Goal: Information Seeking & Learning: Learn about a topic

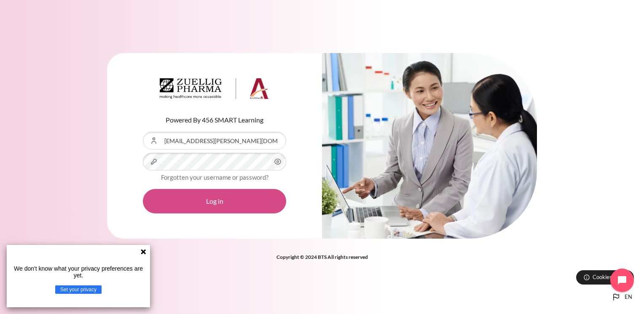
click at [234, 200] on button "Log in" at bounding box center [214, 201] width 143 height 24
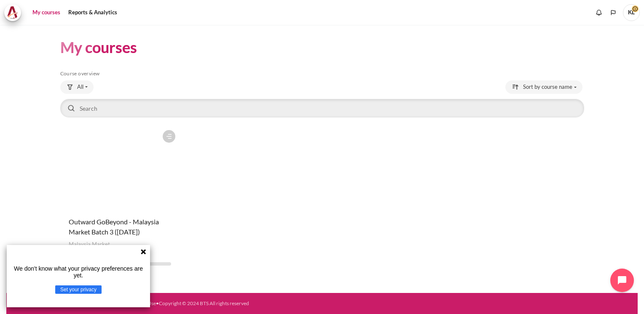
click at [140, 252] on icon at bounding box center [143, 252] width 7 height 7
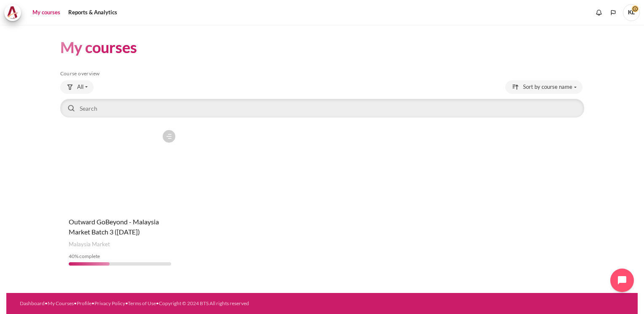
click at [138, 184] on figure "Content" at bounding box center [120, 168] width 120 height 84
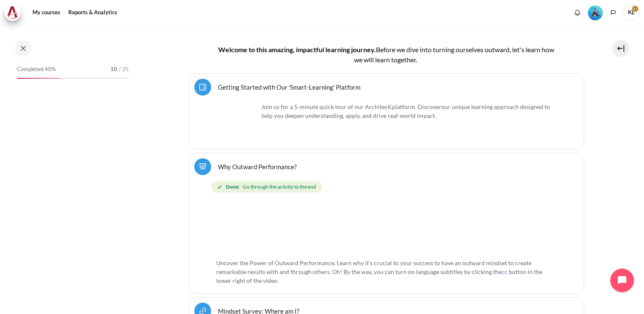
scroll to position [234, 0]
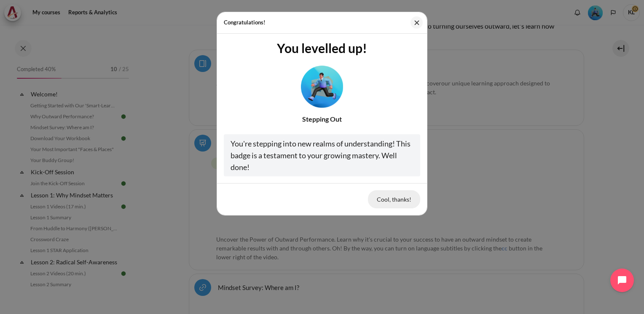
click at [396, 200] on button "Cool, thanks!" at bounding box center [394, 199] width 52 height 18
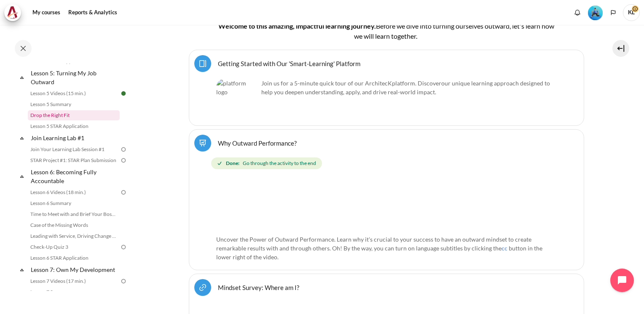
scroll to position [337, 0]
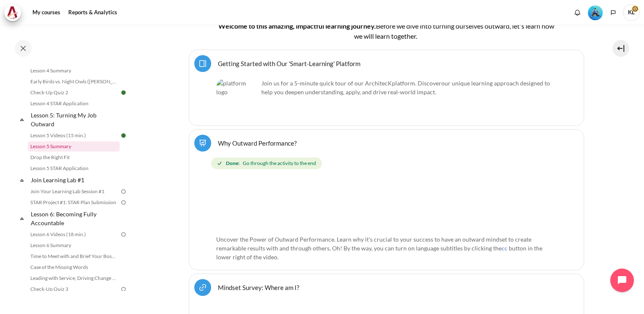
click at [72, 152] on link "Lesson 5 Summary" at bounding box center [74, 147] width 92 height 10
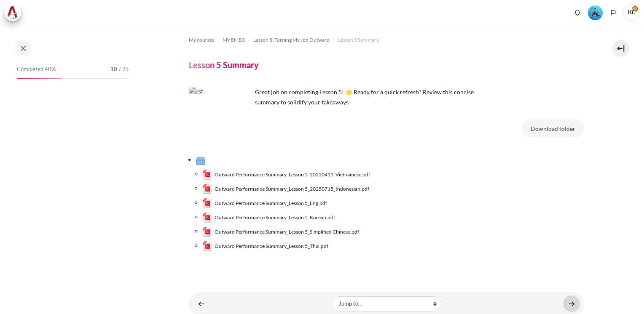
click at [563, 302] on link "Content" at bounding box center [571, 304] width 17 height 16
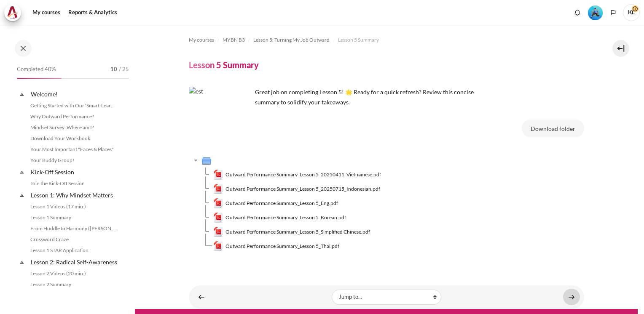
scroll to position [315, 0]
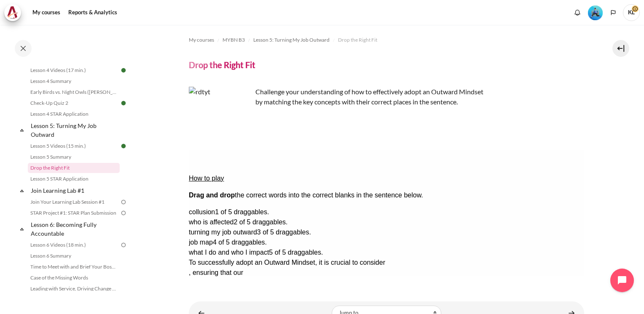
scroll to position [32, 0]
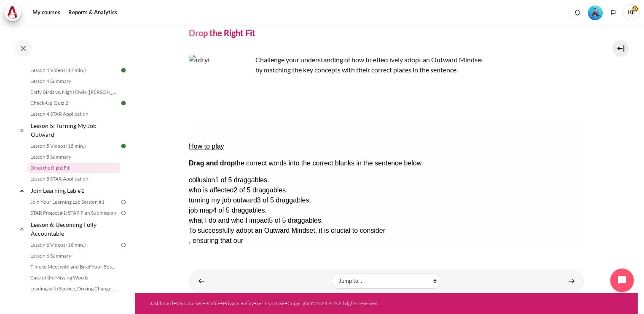
click at [257, 197] on span "turning my job outward" at bounding box center [222, 200] width 68 height 7
drag, startPoint x: 546, startPoint y: 210, endPoint x: 431, endPoint y: 148, distance: 130.2
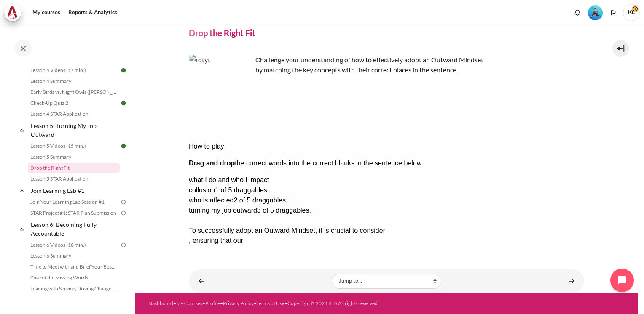
drag, startPoint x: 506, startPoint y: 208, endPoint x: 257, endPoint y: 163, distance: 253.0
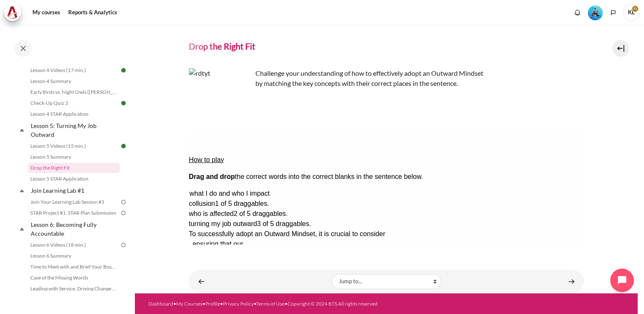
drag, startPoint x: 554, startPoint y: 168, endPoint x: 564, endPoint y: 158, distance: 14.6
drag, startPoint x: 540, startPoint y: 195, endPoint x: 437, endPoint y: 189, distance: 103.8
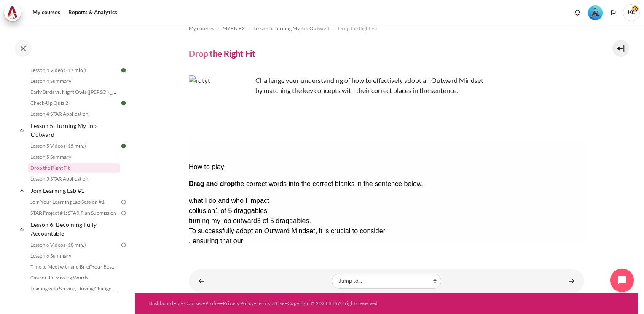
scroll to position [11, 0]
drag, startPoint x: 531, startPoint y: 176, endPoint x: 254, endPoint y: 198, distance: 277.2
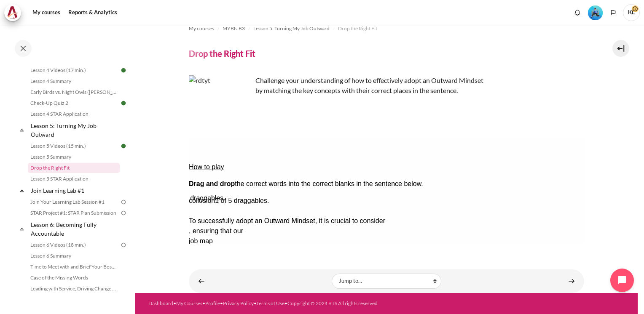
drag, startPoint x: 521, startPoint y: 192, endPoint x: 432, endPoint y: 166, distance: 92.6
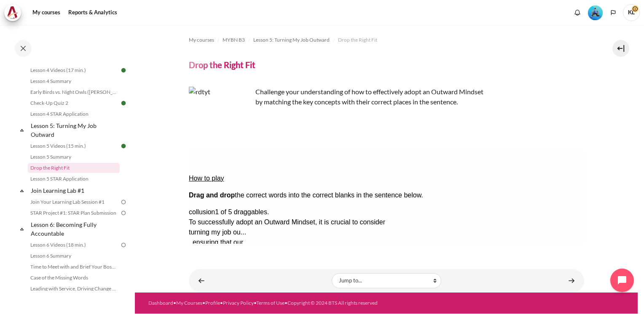
click at [211, 309] on button "Check Check the answers. The responses will be marked as correct, incorrect, or…" at bounding box center [199, 313] width 23 height 9
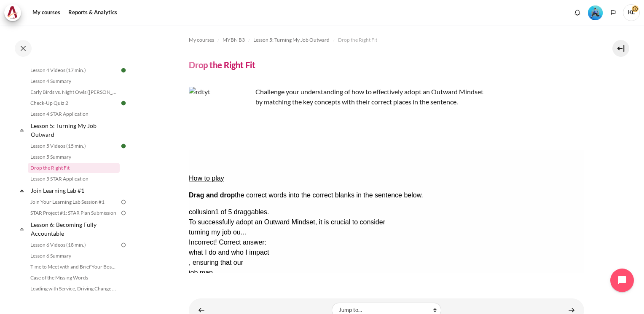
click at [462, 244] on div "How to play Drag and drop the correct words into the correct blanks in the sent…" at bounding box center [385, 277] width 395 height 255
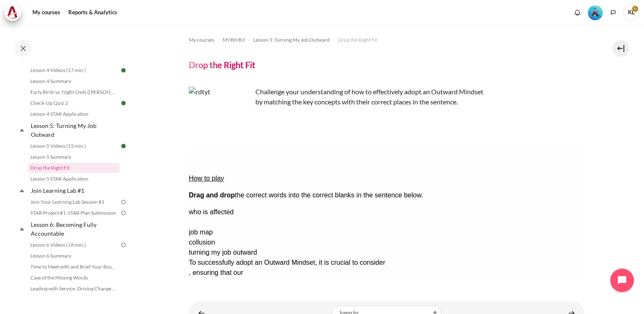
drag, startPoint x: 536, startPoint y: 201, endPoint x: 437, endPoint y: 184, distance: 100.9
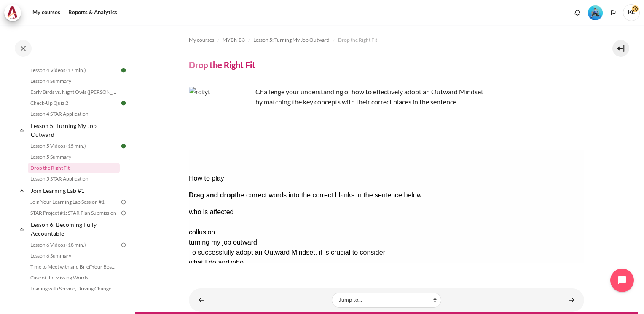
drag, startPoint x: 551, startPoint y: 201, endPoint x: 270, endPoint y: 198, distance: 280.1
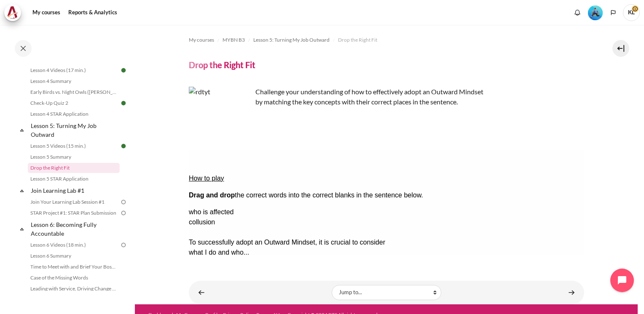
drag, startPoint x: 534, startPoint y: 216, endPoint x: 214, endPoint y: 211, distance: 319.7
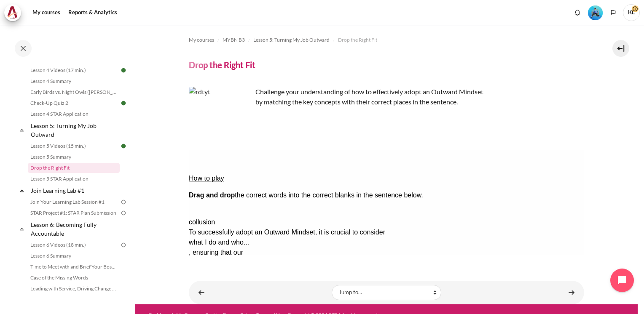
drag, startPoint x: 538, startPoint y: 187, endPoint x: 371, endPoint y: 210, distance: 168.8
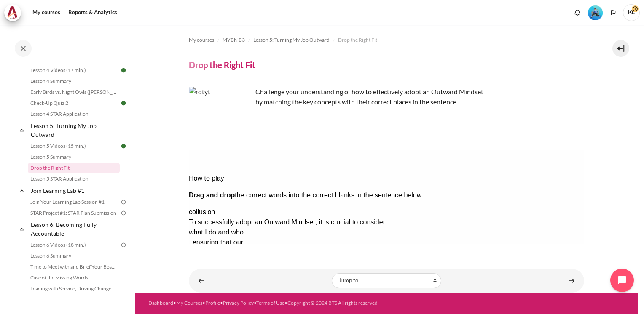
click at [202, 309] on button "Check Check the answers. The responses will be marked as correct, incorrect, or…" at bounding box center [199, 313] width 23 height 9
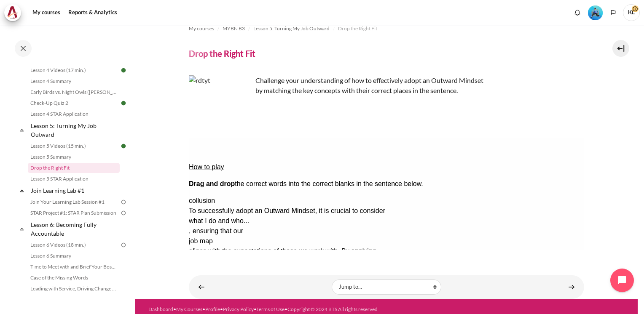
scroll to position [17, 0]
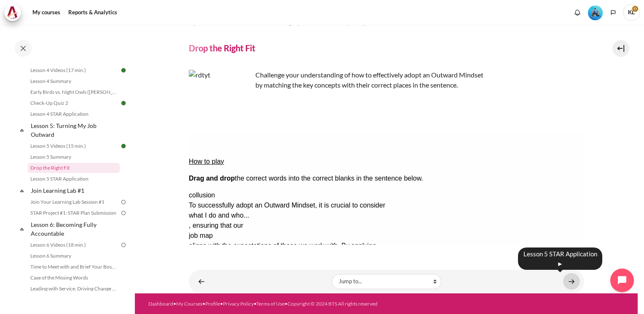
click at [572, 281] on link "Content" at bounding box center [571, 281] width 17 height 16
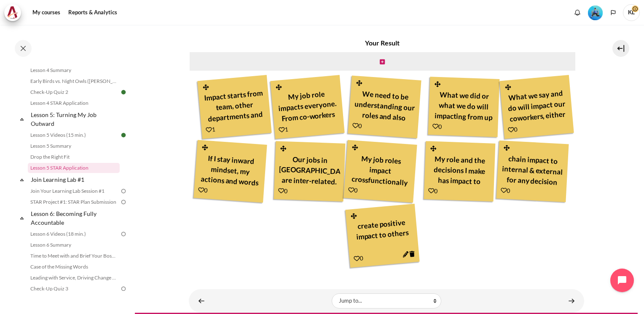
scroll to position [211, 0]
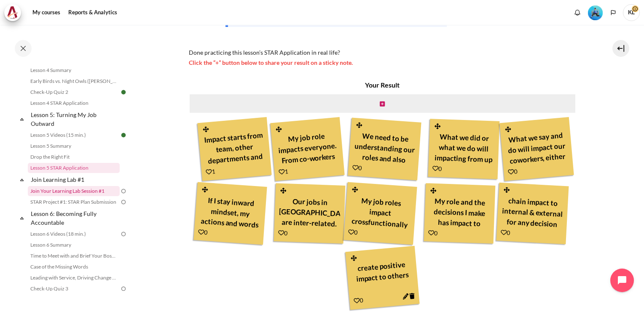
click at [83, 196] on link "Join Your Learning Lab Session #1" at bounding box center [74, 191] width 92 height 10
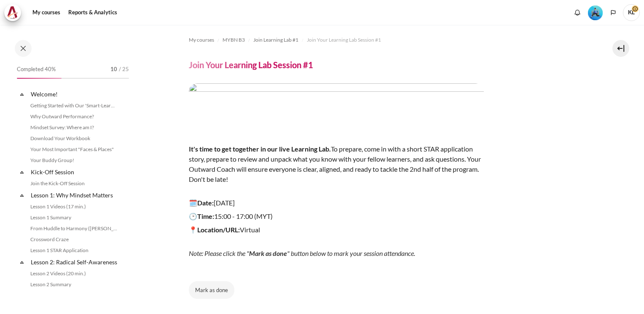
scroll to position [361, 0]
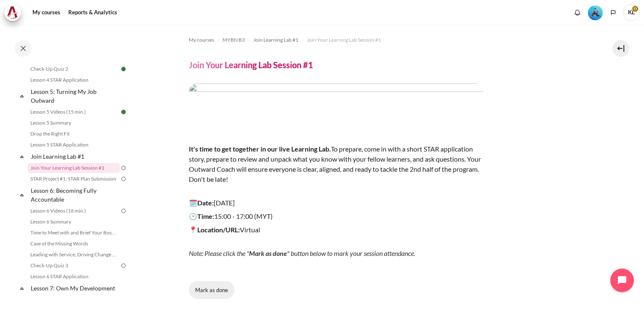
click at [208, 294] on button "Mark as done" at bounding box center [211, 290] width 45 height 18
click at [211, 289] on span "Done" at bounding box center [211, 290] width 13 height 8
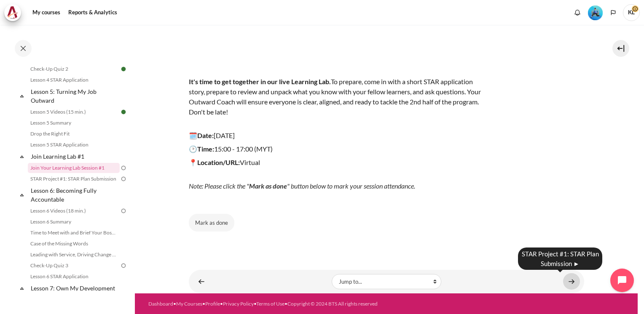
click at [571, 279] on link "Content" at bounding box center [571, 281] width 17 height 16
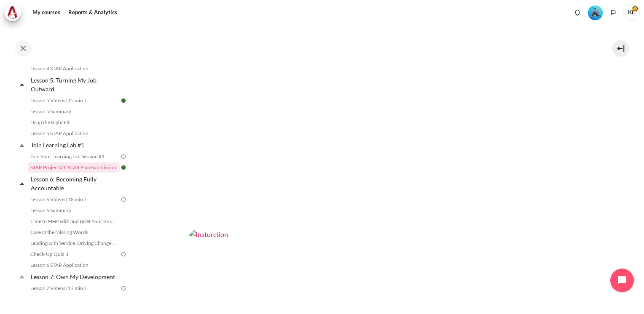
scroll to position [126, 0]
click at [426, 148] on img "Content" at bounding box center [386, 153] width 395 height 222
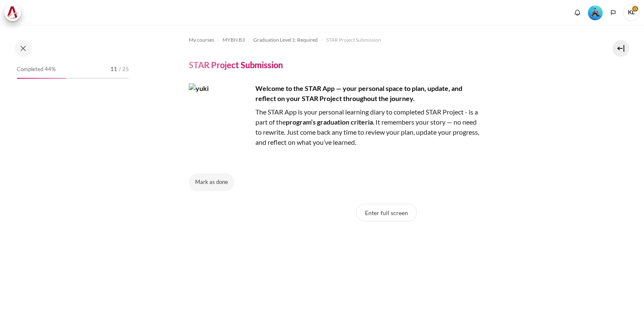
click at [210, 120] on img "Content" at bounding box center [220, 114] width 63 height 63
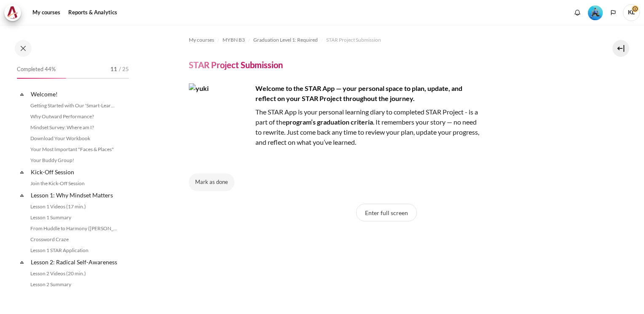
scroll to position [781, 0]
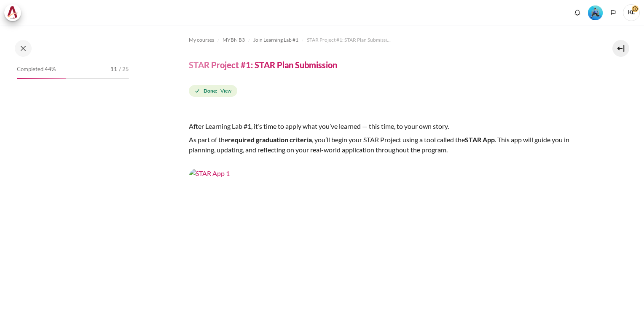
scroll to position [372, 0]
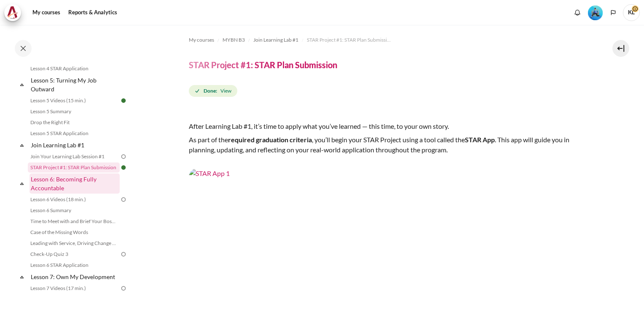
click at [91, 188] on link "Lesson 6: Becoming Fully Accountable" at bounding box center [74, 184] width 90 height 20
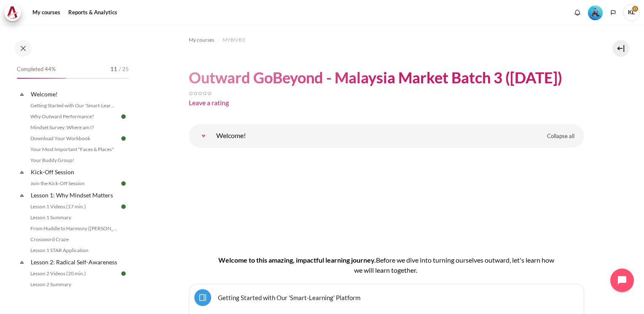
scroll to position [457, 0]
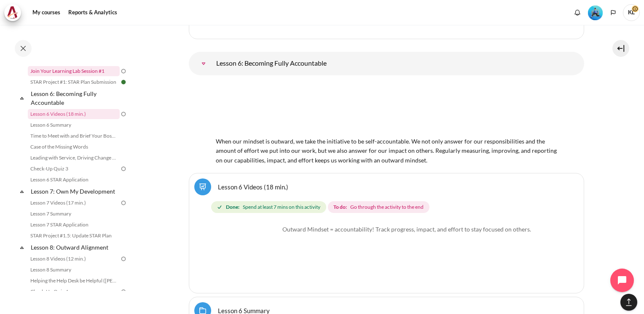
click at [81, 76] on link "Join Your Learning Lab Session #1" at bounding box center [74, 71] width 92 height 10
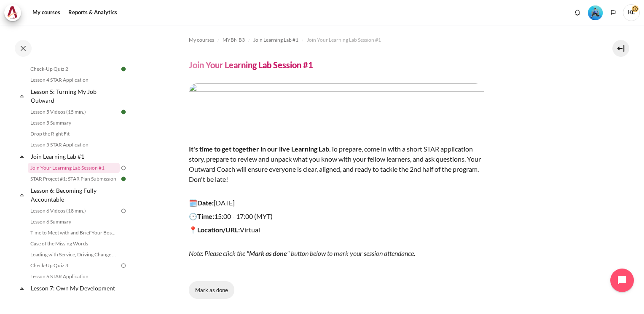
click at [223, 293] on button "Mark as done" at bounding box center [211, 290] width 45 height 18
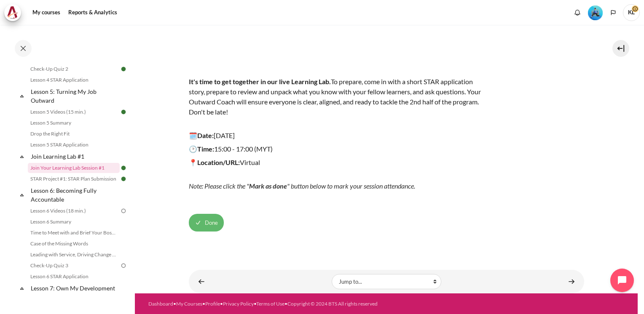
click at [201, 223] on button "Done" at bounding box center [206, 223] width 35 height 18
click at [195, 218] on button "Mark as done" at bounding box center [211, 223] width 45 height 18
click at [67, 216] on link "Lesson 6 Videos (18 min.)" at bounding box center [74, 211] width 92 height 10
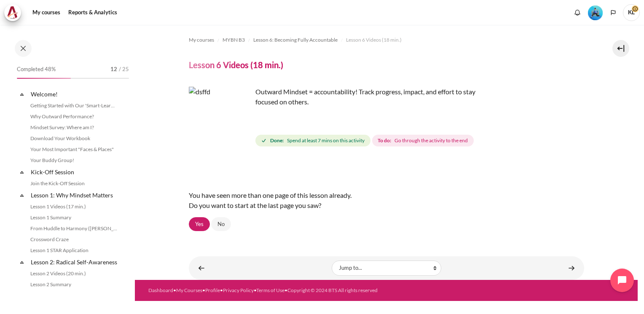
scroll to position [404, 0]
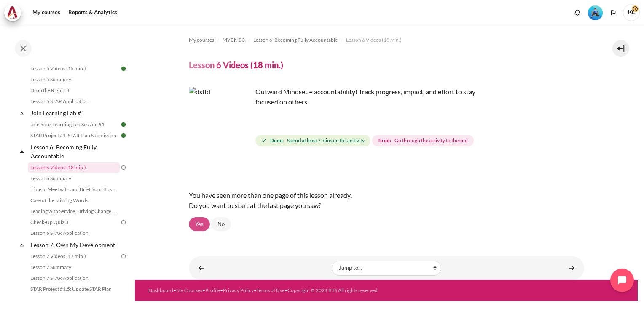
click at [196, 222] on link "Yes" at bounding box center [199, 224] width 21 height 14
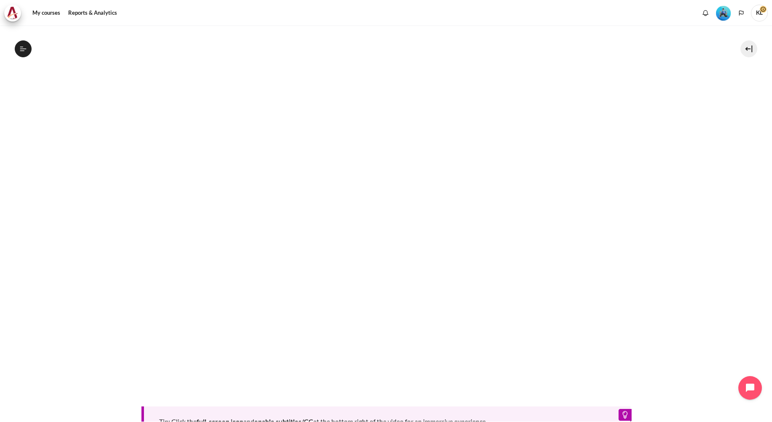
scroll to position [403, 0]
click at [0, 314] on html "Skip to main content Open course index Completed 48% 12 / 25 Expand Collapse" at bounding box center [386, 211] width 772 height 422
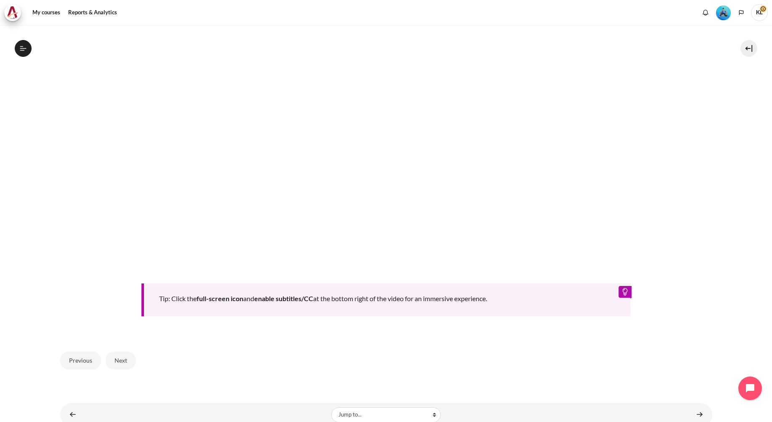
scroll to position [356, 0]
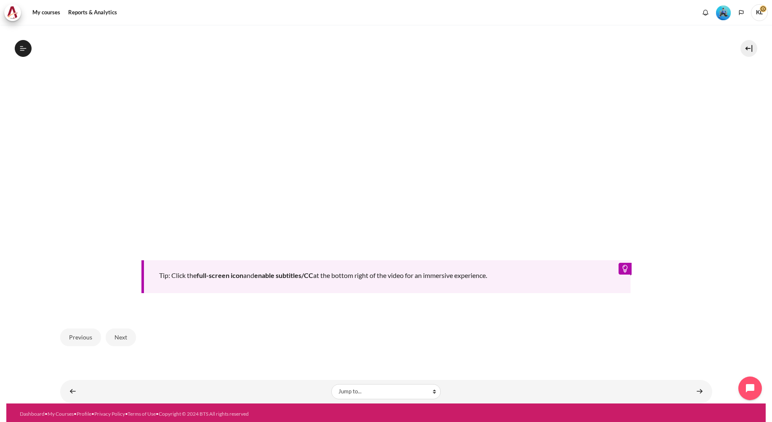
click at [106, 314] on form "Next" at bounding box center [121, 338] width 30 height 18
click at [117, 314] on button "Next" at bounding box center [121, 338] width 30 height 18
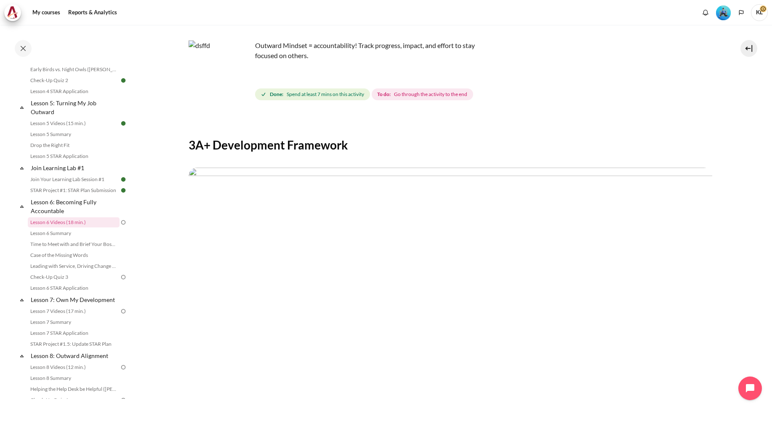
scroll to position [197, 0]
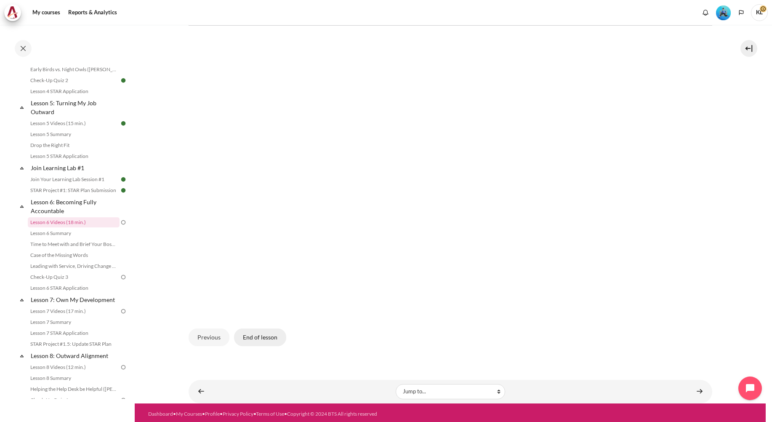
click at [259, 335] on button "End of lesson" at bounding box center [260, 338] width 52 height 18
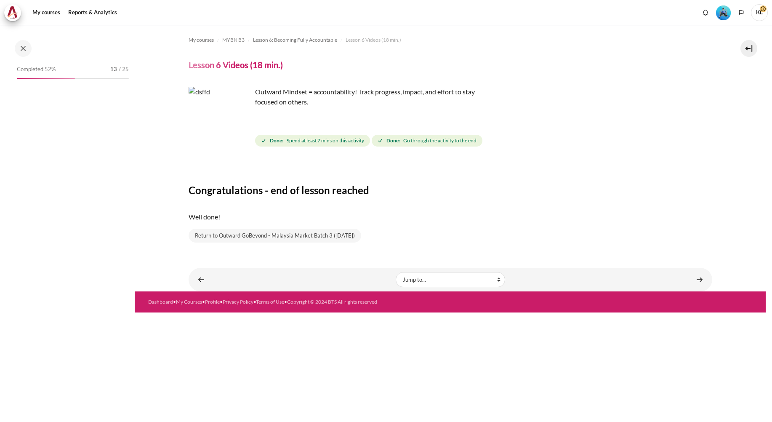
scroll to position [349, 0]
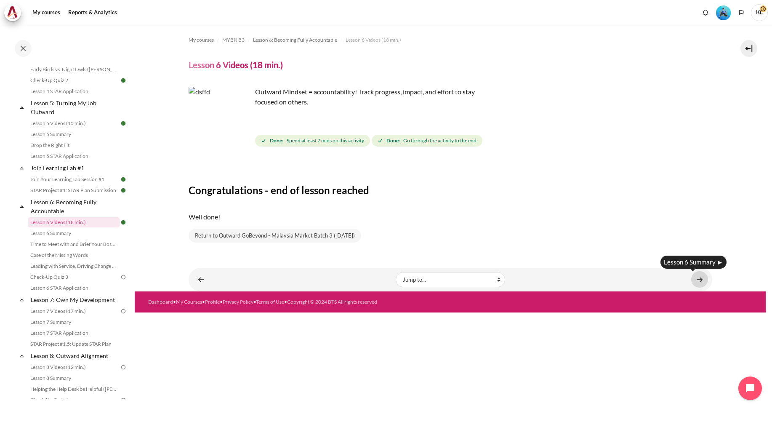
click at [700, 278] on link "Content" at bounding box center [700, 279] width 17 height 16
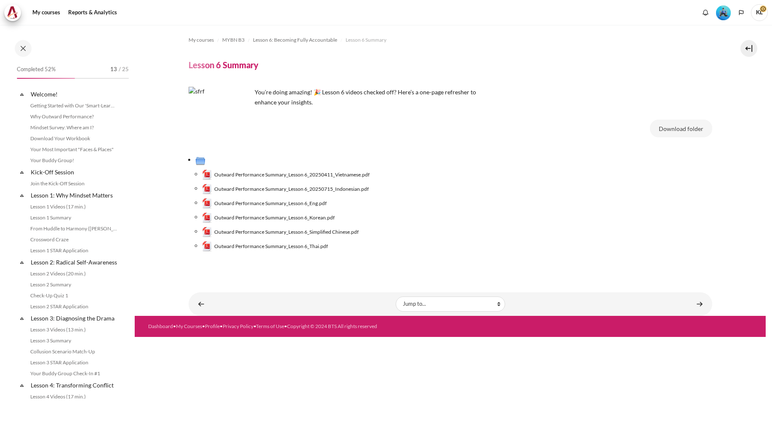
scroll to position [360, 0]
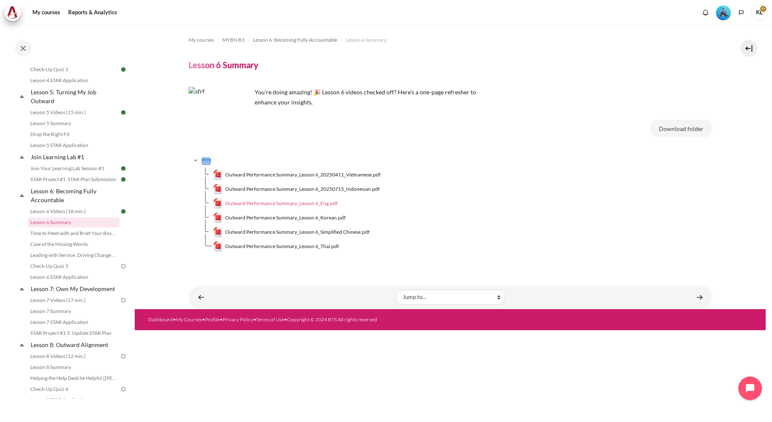
click at [305, 201] on span "Outward Performance Summary_Lesson 6_Eng.pdf" at bounding box center [281, 204] width 112 height 8
click at [82, 238] on link "Time to Meet with and Brief Your Boss #1" at bounding box center [74, 233] width 92 height 10
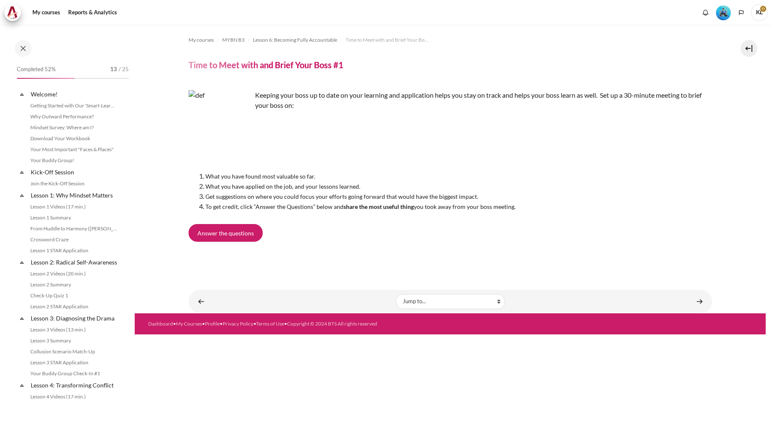
scroll to position [371, 0]
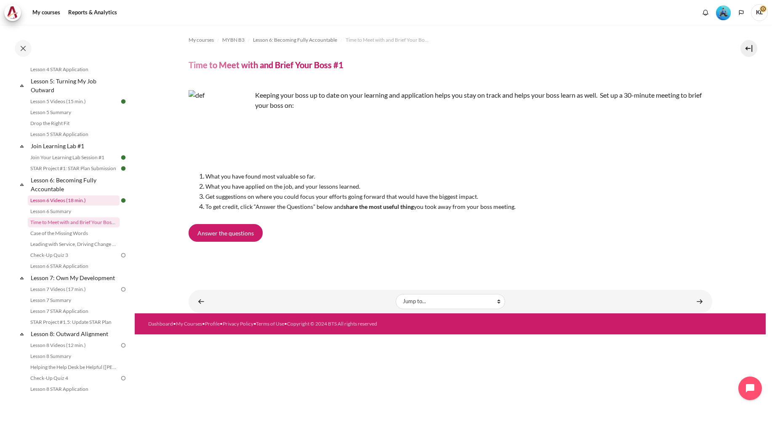
click at [85, 206] on link "Lesson 6 Videos (18 min.)" at bounding box center [74, 200] width 92 height 10
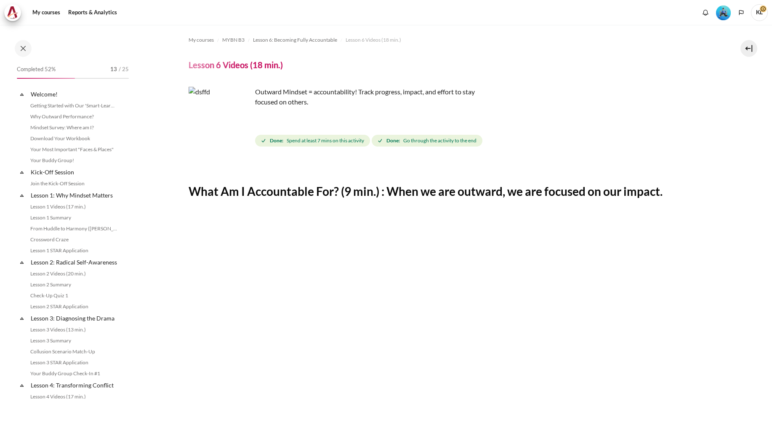
click at [241, 120] on img "Content" at bounding box center [220, 118] width 63 height 63
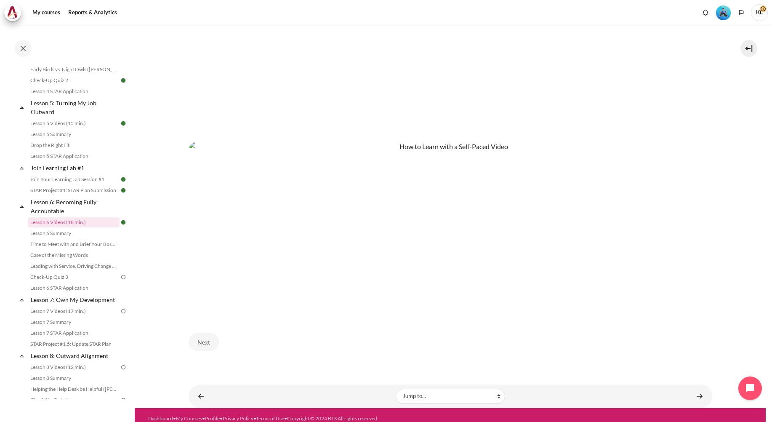
scroll to position [388, 0]
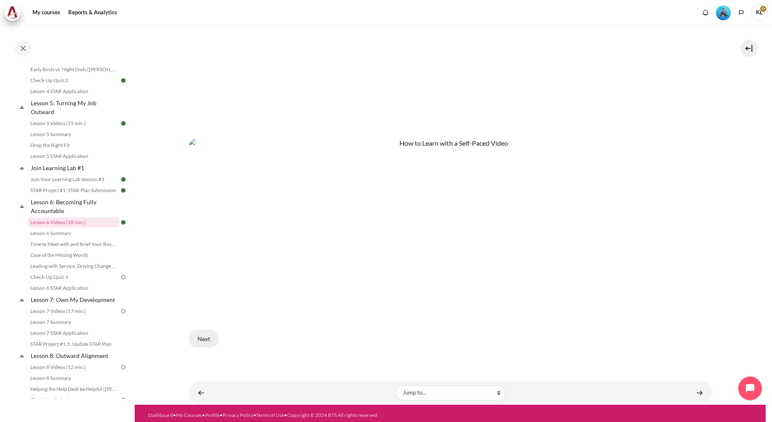
click at [206, 337] on button "Next" at bounding box center [204, 339] width 30 height 18
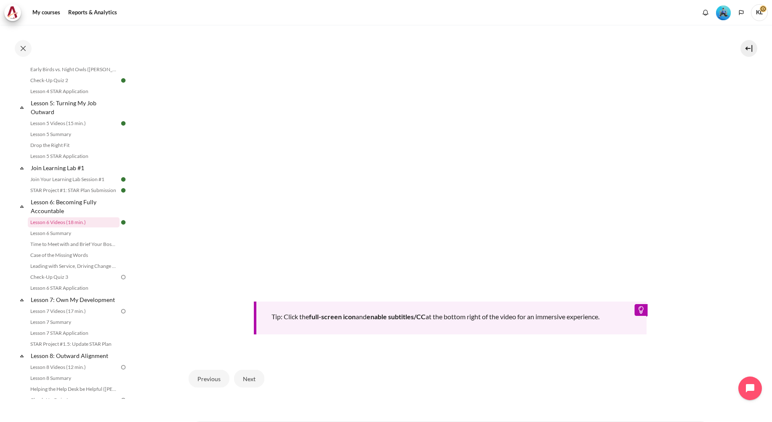
scroll to position [284, 0]
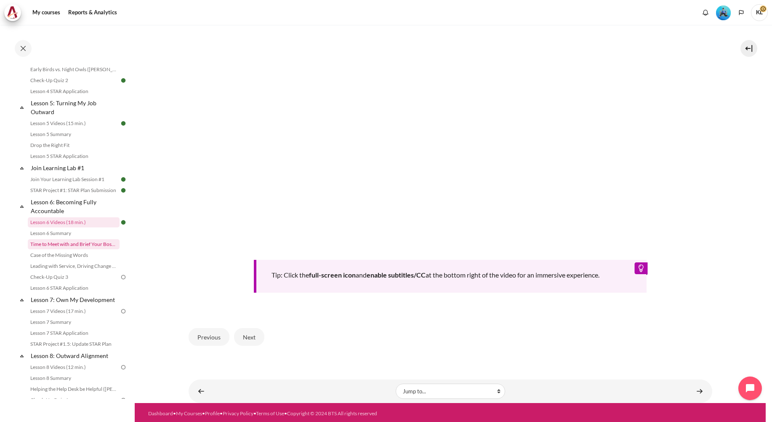
click at [79, 249] on link "Time to Meet with and Brief Your Boss #1" at bounding box center [74, 244] width 92 height 10
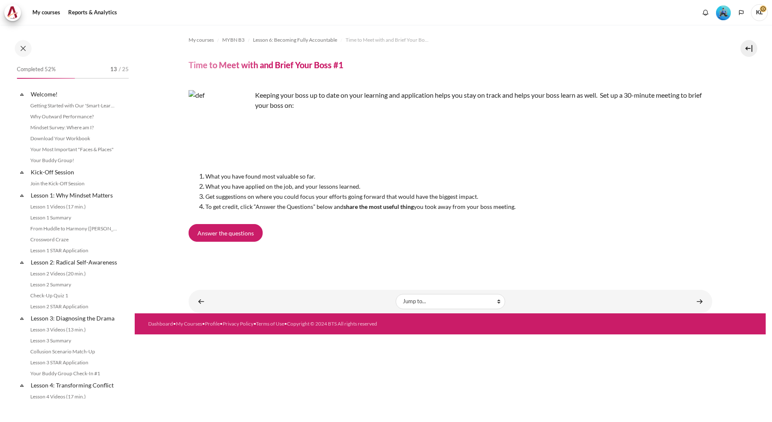
scroll to position [371, 0]
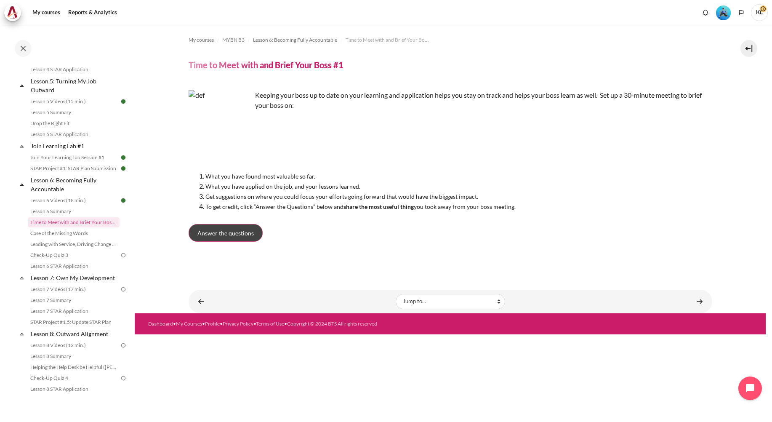
click at [229, 227] on link "Answer the questions" at bounding box center [226, 233] width 74 height 18
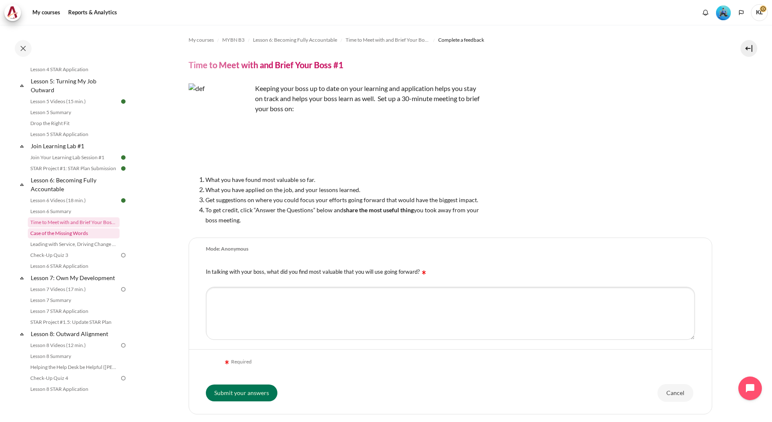
click at [41, 238] on link "Case of the Missing Words" at bounding box center [74, 233] width 92 height 10
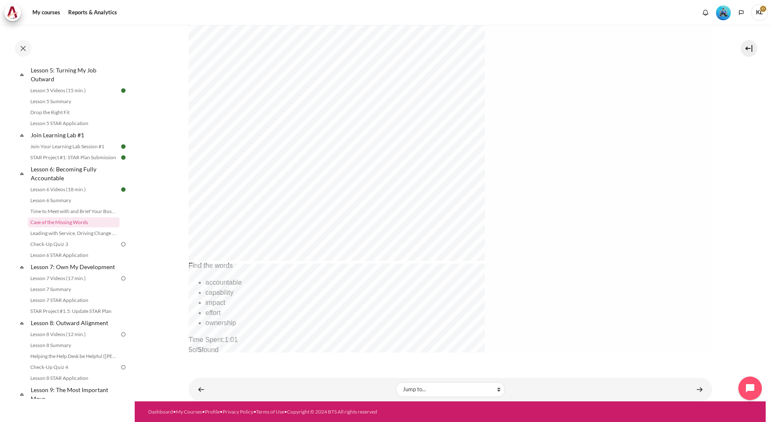
scroll to position [254, 0]
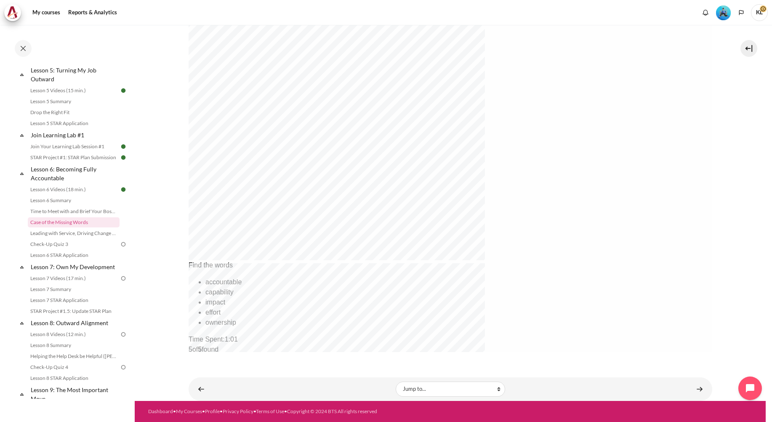
click at [693, 388] on link "Content" at bounding box center [700, 389] width 17 height 16
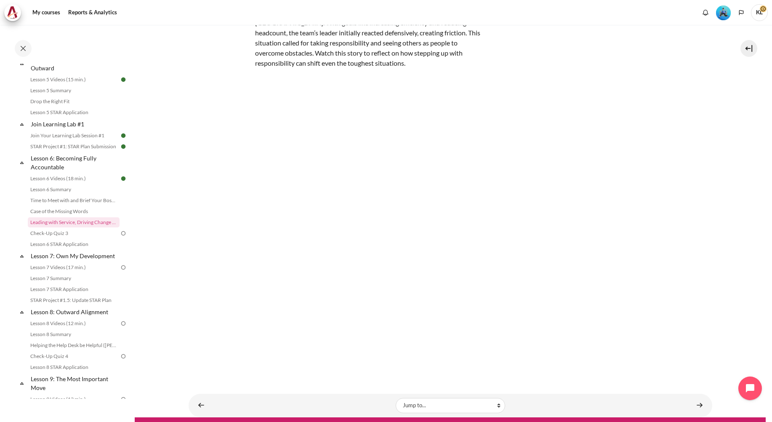
scroll to position [90, 0]
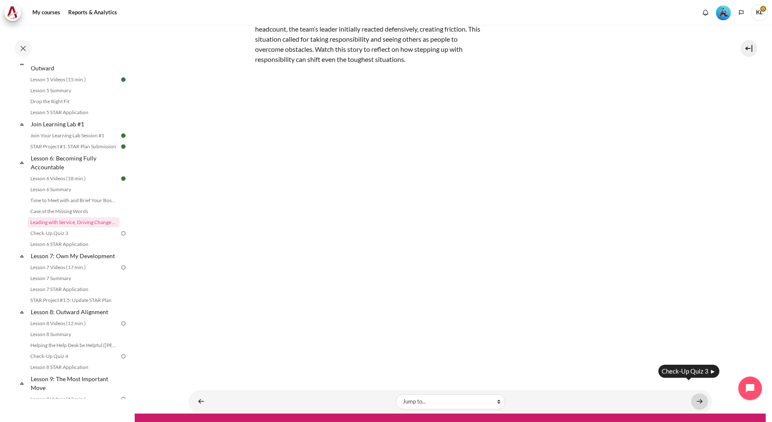
click at [692, 393] on link "Content" at bounding box center [700, 401] width 17 height 16
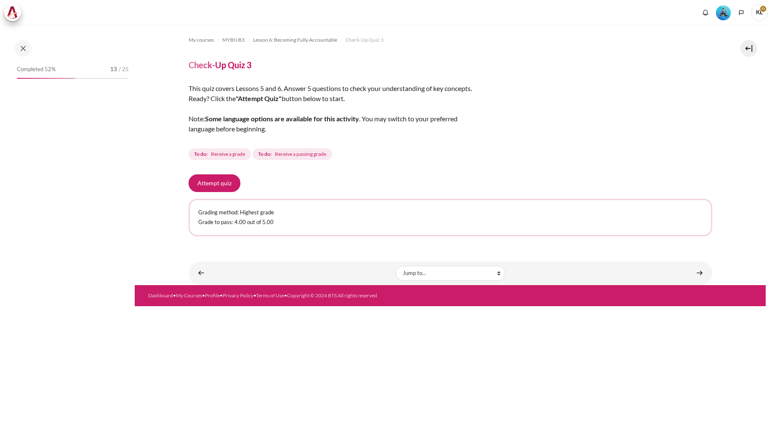
scroll to position [404, 0]
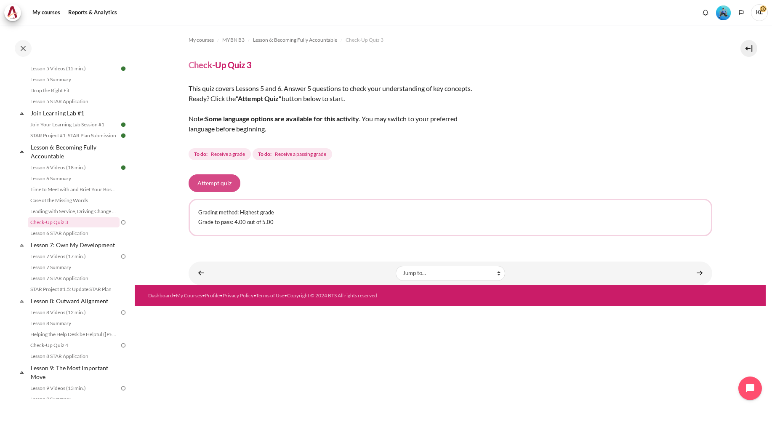
click at [212, 182] on button "Attempt quiz" at bounding box center [215, 183] width 52 height 18
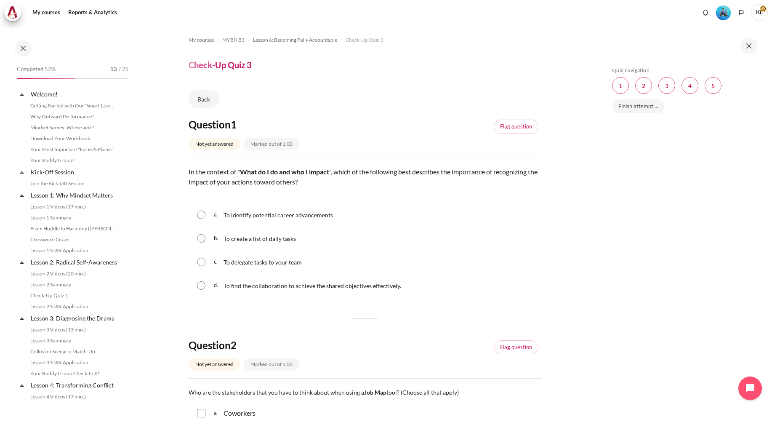
scroll to position [404, 0]
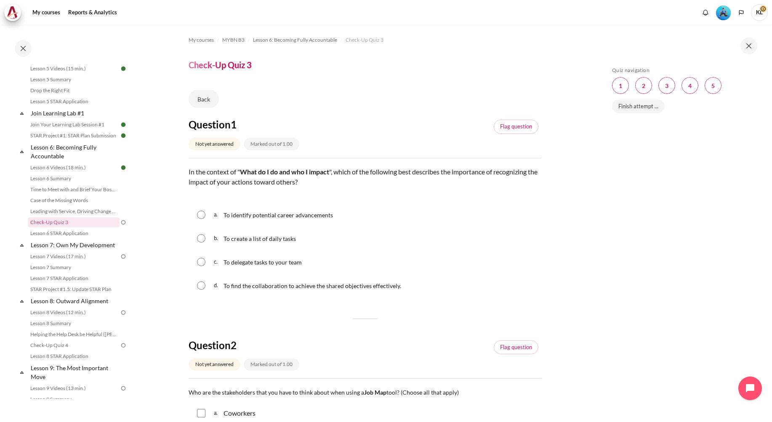
click at [196, 287] on div "d. To find the collaboration to achieve the shared objectives effectively." at bounding box center [365, 286] width 353 height 22
click at [198, 286] on input "Content" at bounding box center [201, 285] width 8 height 8
radio input "true"
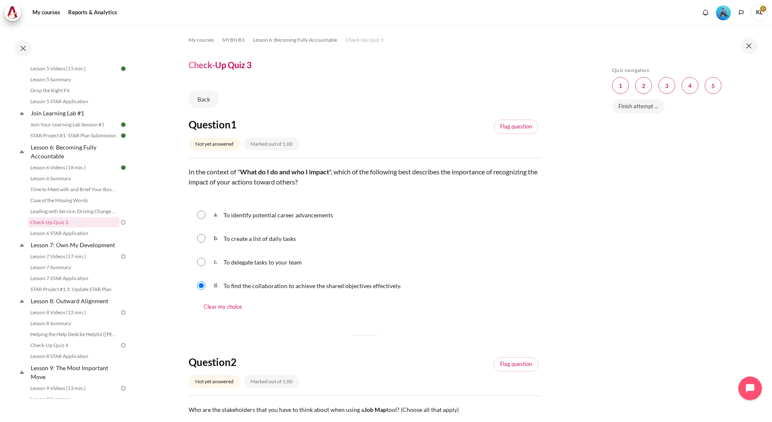
click at [211, 238] on div "b. To create a list of daily tasks" at bounding box center [365, 238] width 353 height 22
click at [190, 235] on div "b. To create a list of daily tasks" at bounding box center [365, 238] width 353 height 22
click at [199, 241] on input "Content" at bounding box center [201, 238] width 8 height 8
radio input "true"
click at [200, 285] on input "Content" at bounding box center [201, 285] width 8 height 8
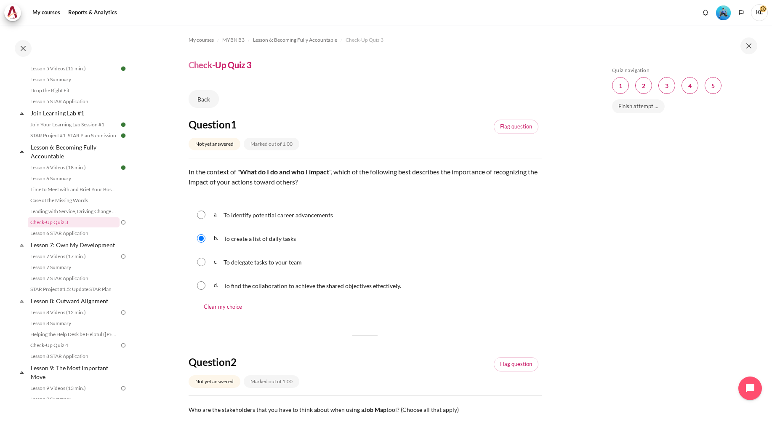
radio input "true"
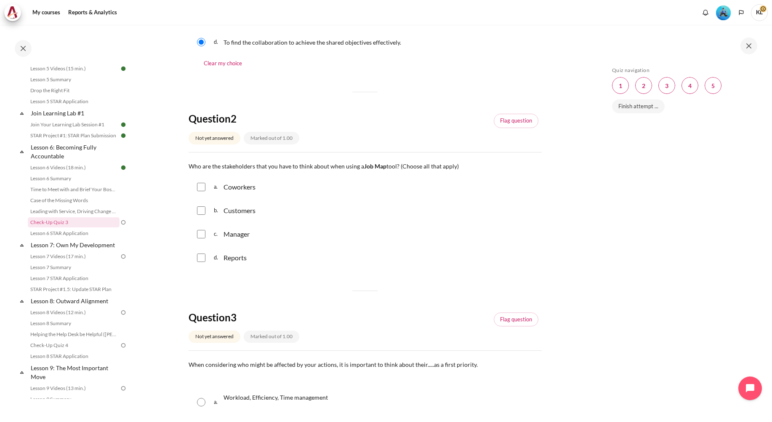
scroll to position [253, 0]
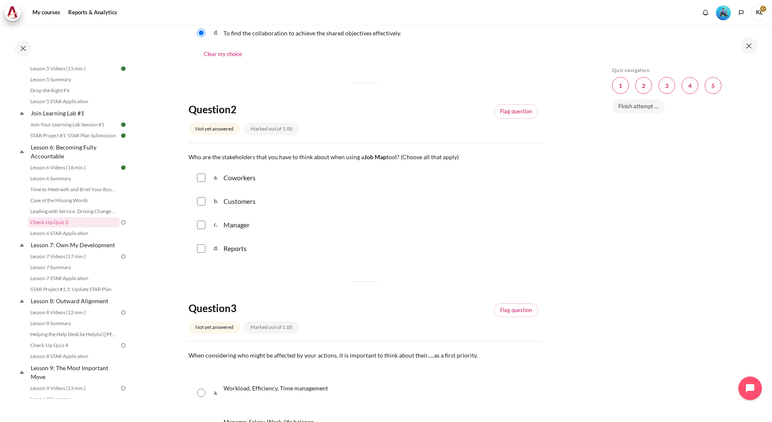
click at [205, 179] on input "Content" at bounding box center [201, 178] width 8 height 8
checkbox input "true"
drag, startPoint x: 196, startPoint y: 249, endPoint x: 209, endPoint y: 251, distance: 13.2
click at [195, 249] on div "d. Reports" at bounding box center [365, 249] width 353 height 22
click at [201, 251] on input "Content" at bounding box center [201, 248] width 8 height 8
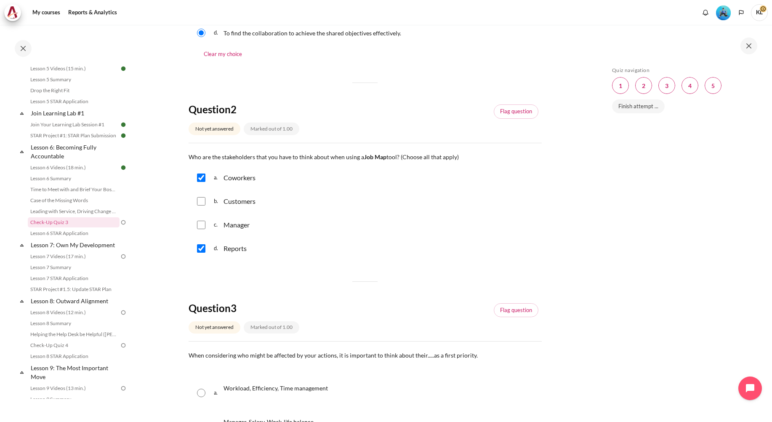
click at [196, 250] on div "d. Reports" at bounding box center [365, 249] width 353 height 22
click at [205, 246] on input "Content" at bounding box center [201, 248] width 8 height 8
checkbox input "false"
click at [202, 226] on input "Content" at bounding box center [201, 225] width 8 height 8
checkbox input "true"
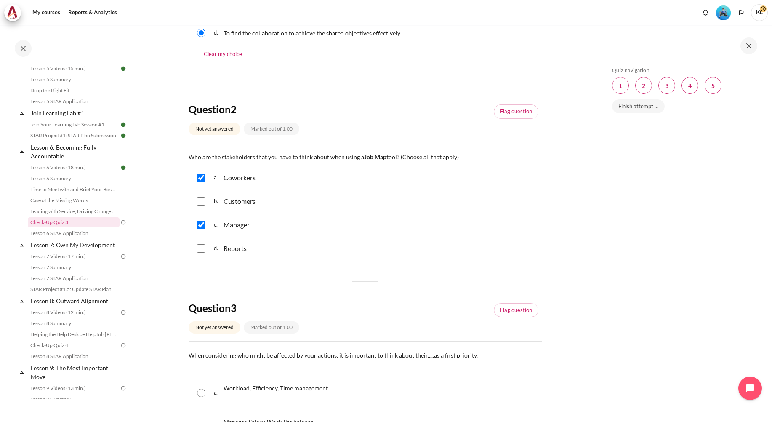
click at [203, 246] on input "Content" at bounding box center [201, 248] width 8 height 8
checkbox input "true"
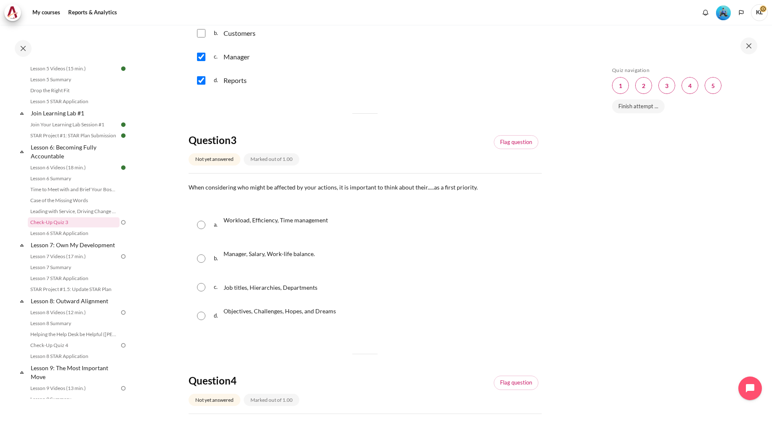
scroll to position [421, 0]
click at [200, 222] on input "Content" at bounding box center [201, 224] width 8 height 8
radio input "true"
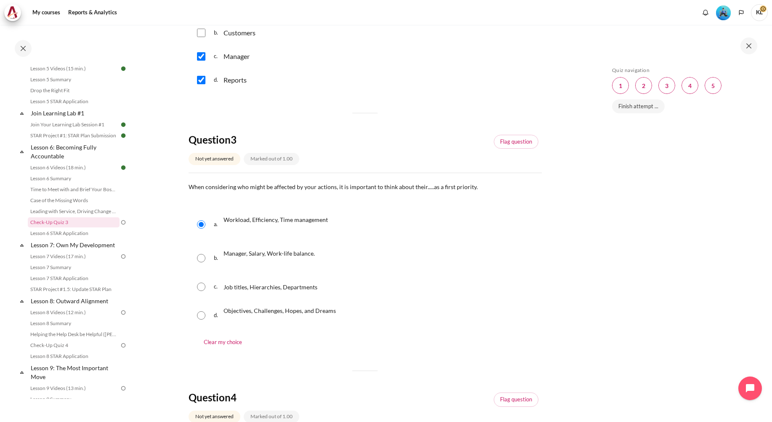
click at [202, 259] on input "Content" at bounding box center [201, 258] width 8 height 8
radio input "true"
click at [204, 225] on input "Content" at bounding box center [201, 224] width 8 height 8
radio input "true"
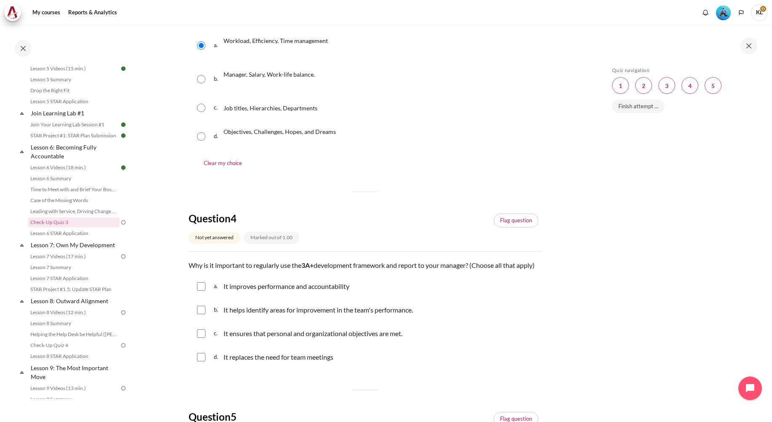
scroll to position [632, 0]
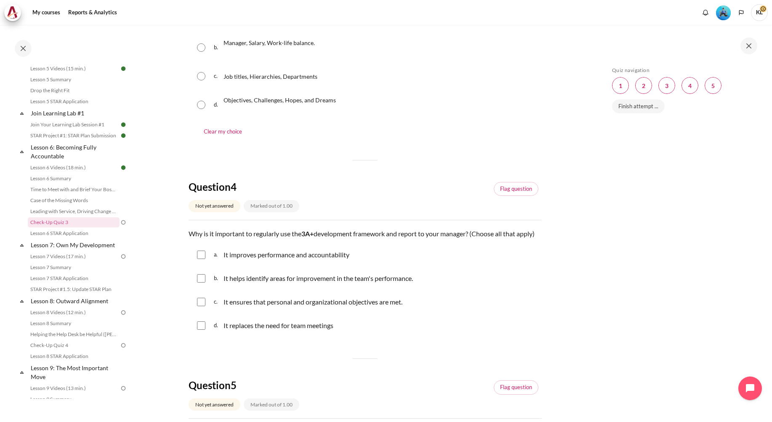
click at [203, 283] on input "Content" at bounding box center [201, 278] width 8 height 8
checkbox input "true"
click at [204, 306] on input "Content" at bounding box center [201, 302] width 8 height 8
checkbox input "true"
click at [204, 259] on input "Content" at bounding box center [201, 255] width 8 height 8
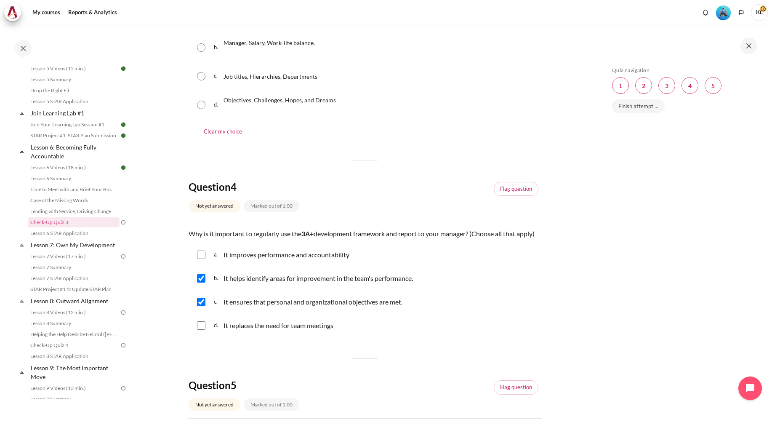
checkbox input "true"
click at [205, 283] on input "Content" at bounding box center [201, 278] width 8 height 8
checkbox input "false"
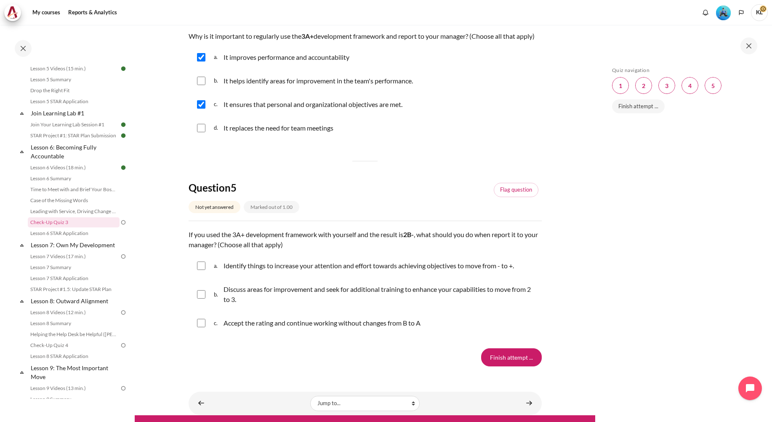
scroll to position [842, 0]
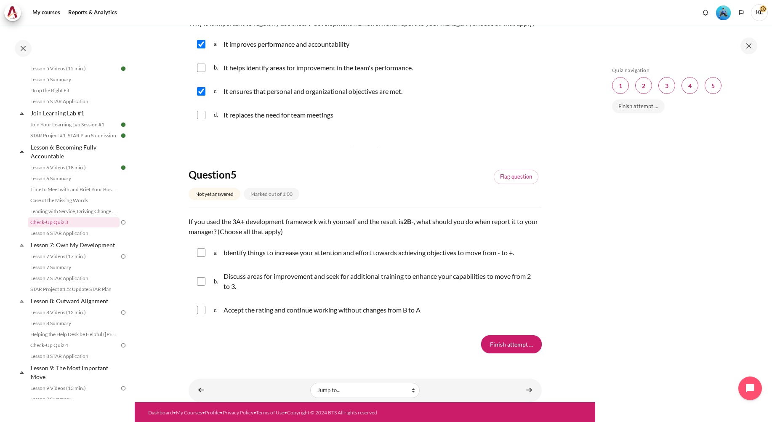
click at [200, 286] on input "Content" at bounding box center [201, 281] width 8 height 8
checkbox input "true"
drag, startPoint x: 200, startPoint y: 253, endPoint x: 203, endPoint y: 265, distance: 12.1
click at [202, 260] on div "a. Identify things to increase your attention and effort towards achieving obje…" at bounding box center [365, 253] width 353 height 22
click at [203, 257] on input "Content" at bounding box center [201, 253] width 8 height 8
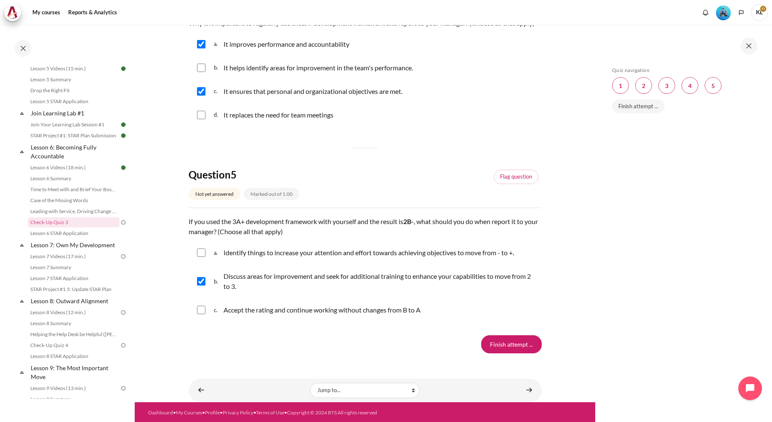
checkbox input "true"
click at [204, 314] on input "Content" at bounding box center [201, 310] width 8 height 8
checkbox input "true"
click at [516, 353] on input "Finish attempt ..." at bounding box center [511, 344] width 61 height 18
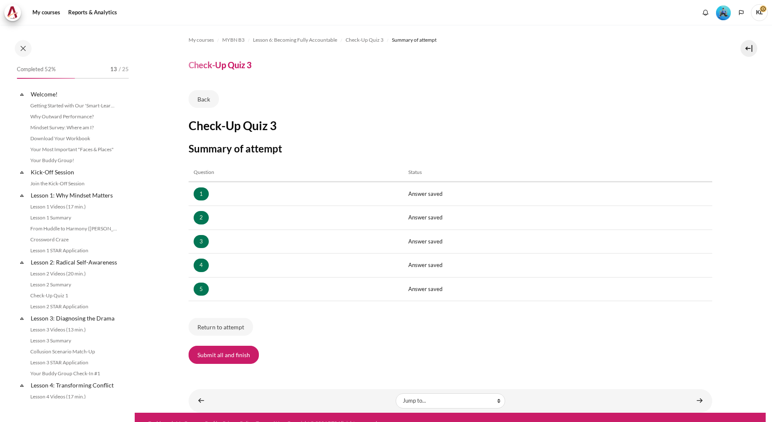
scroll to position [404, 0]
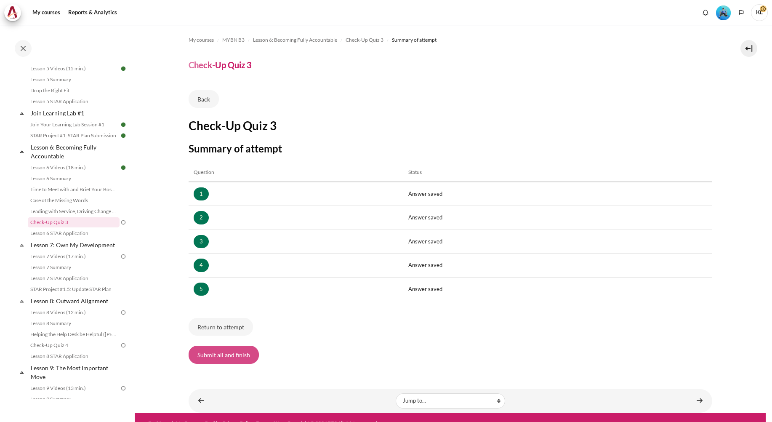
click at [241, 357] on button "Submit all and finish" at bounding box center [224, 355] width 70 height 18
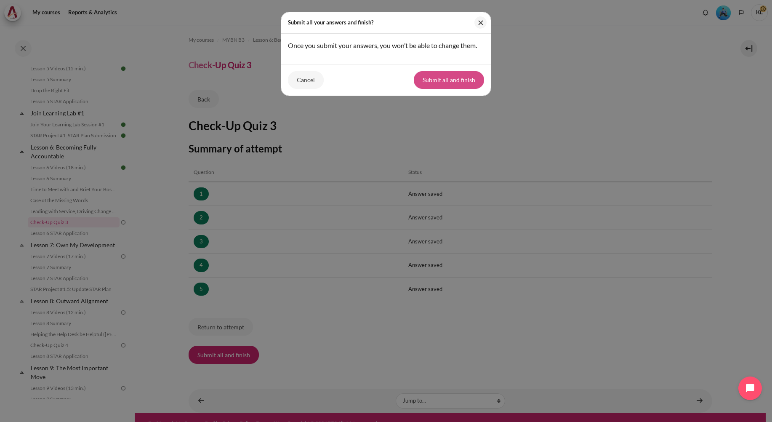
click at [448, 75] on button "Submit all and finish" at bounding box center [449, 80] width 70 height 18
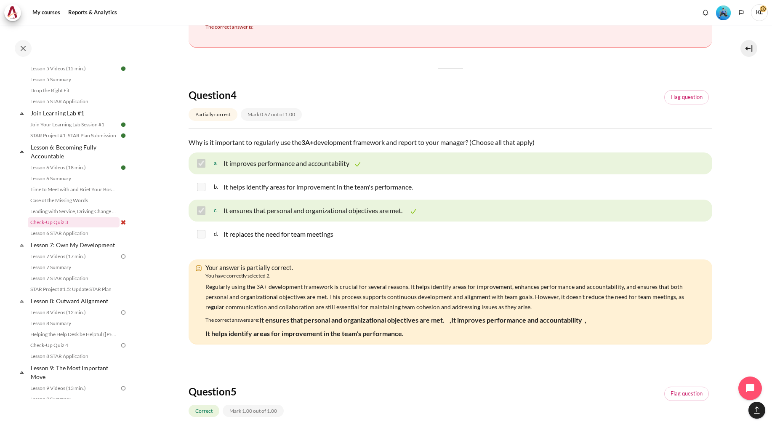
scroll to position [969, 0]
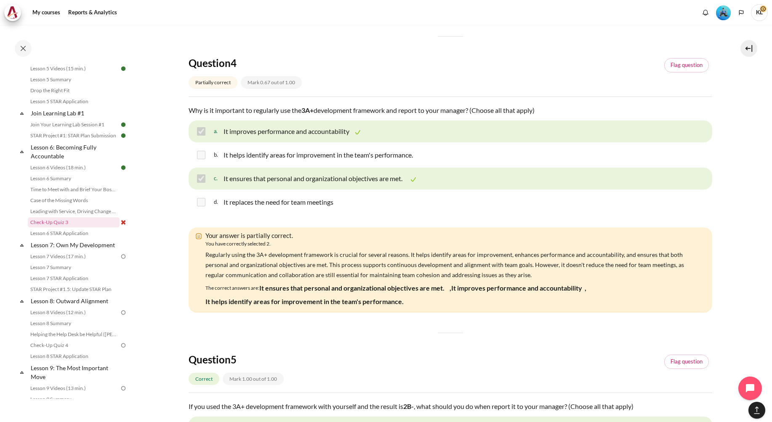
drag, startPoint x: 213, startPoint y: 189, endPoint x: 355, endPoint y: 217, distance: 144.2
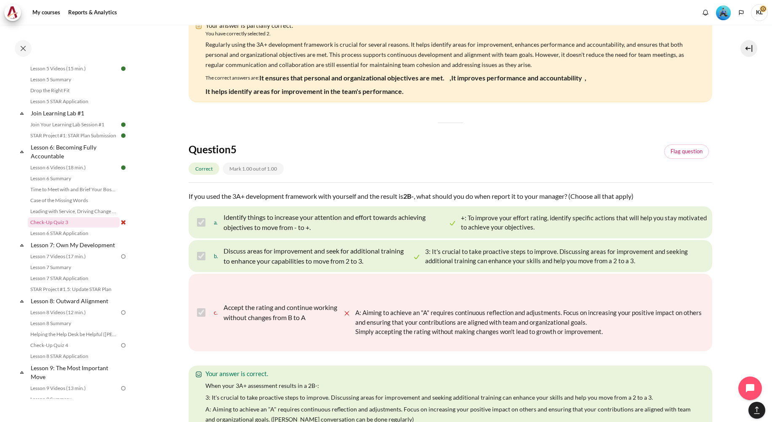
scroll to position [1179, 0]
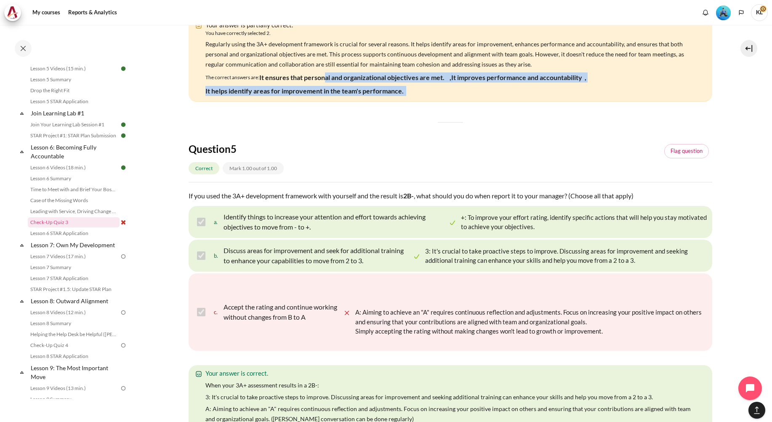
drag, startPoint x: 324, startPoint y: 322, endPoint x: 418, endPoint y: 343, distance: 96.2
click at [418, 98] on div "The correct answers are: It ensures that personal and organizational objectives…" at bounding box center [453, 84] width 494 height 27
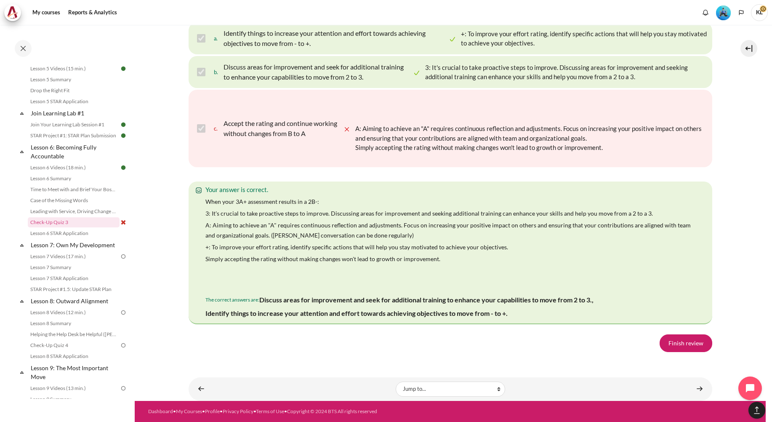
scroll to position [1608, 0]
click at [685, 341] on link "Finish review" at bounding box center [686, 343] width 53 height 18
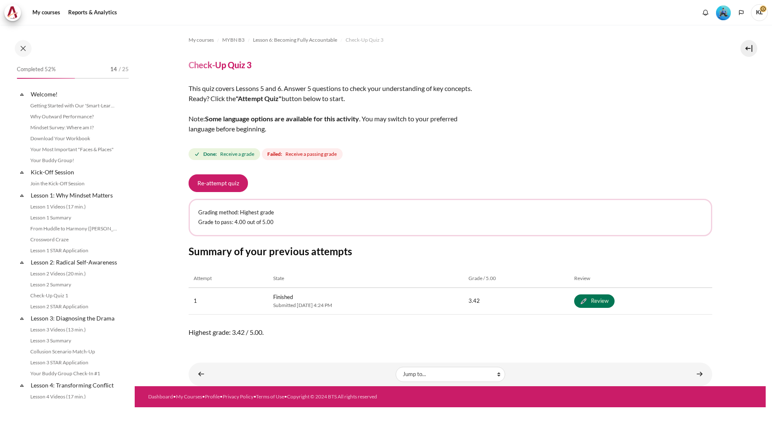
scroll to position [404, 0]
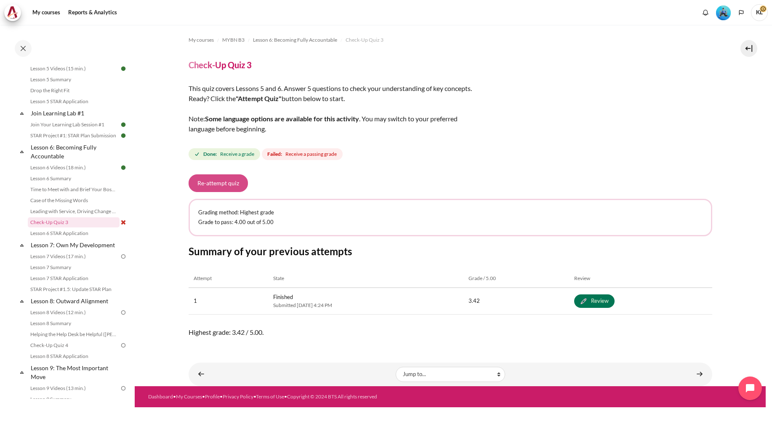
click at [218, 183] on button "Re-attempt quiz" at bounding box center [218, 183] width 59 height 18
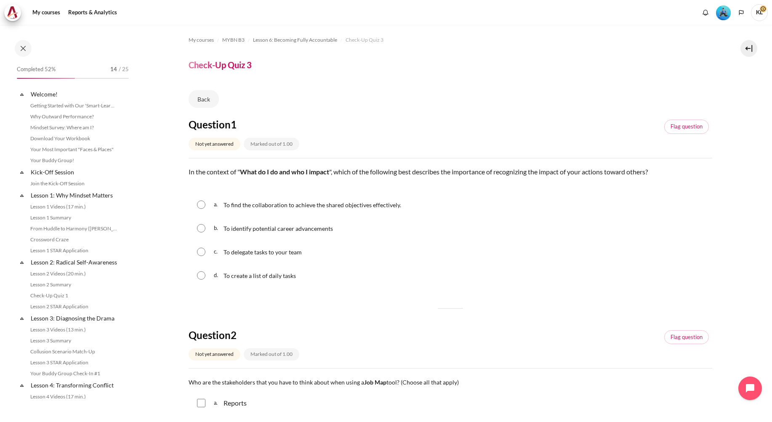
scroll to position [404, 0]
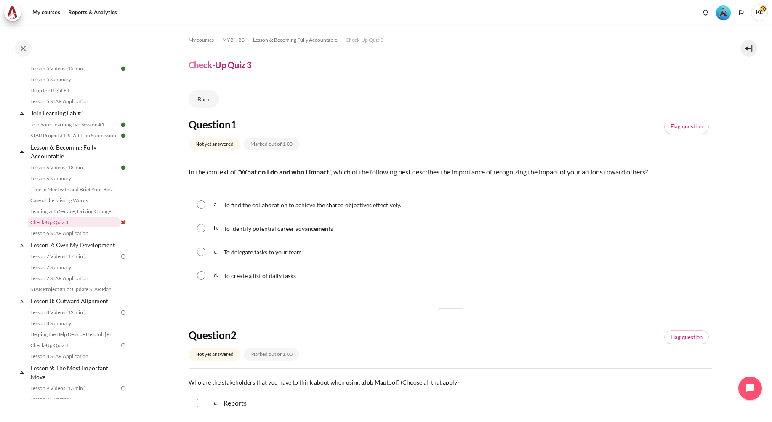
click at [200, 206] on input "Content" at bounding box center [201, 204] width 8 height 8
radio input "true"
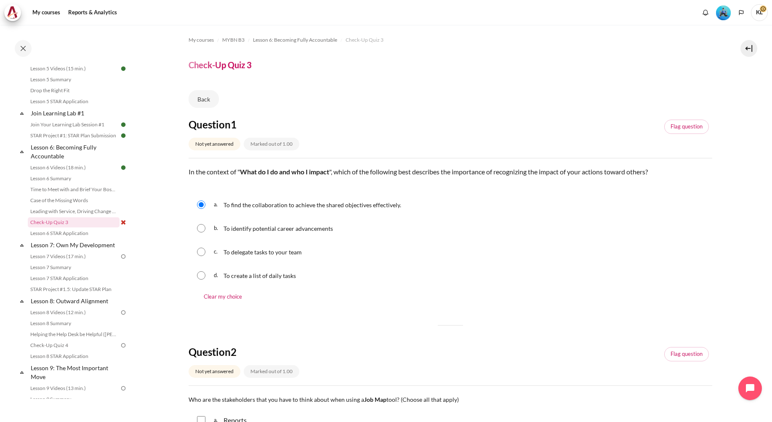
click at [199, 226] on input "Content" at bounding box center [201, 228] width 8 height 8
radio input "true"
click at [204, 204] on input "Content" at bounding box center [201, 204] width 8 height 8
radio input "true"
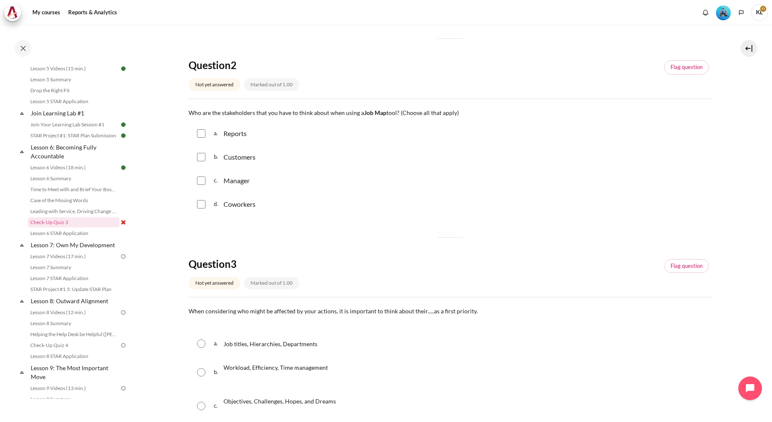
scroll to position [295, 0]
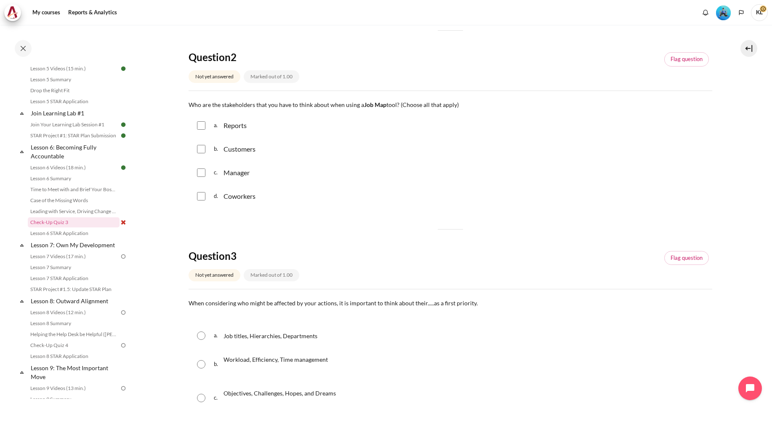
click at [201, 119] on div "a. Reports" at bounding box center [451, 126] width 524 height 22
click at [201, 128] on input "Content" at bounding box center [201, 125] width 8 height 8
checkbox input "true"
click at [202, 147] on input "Content" at bounding box center [201, 149] width 8 height 8
checkbox input "true"
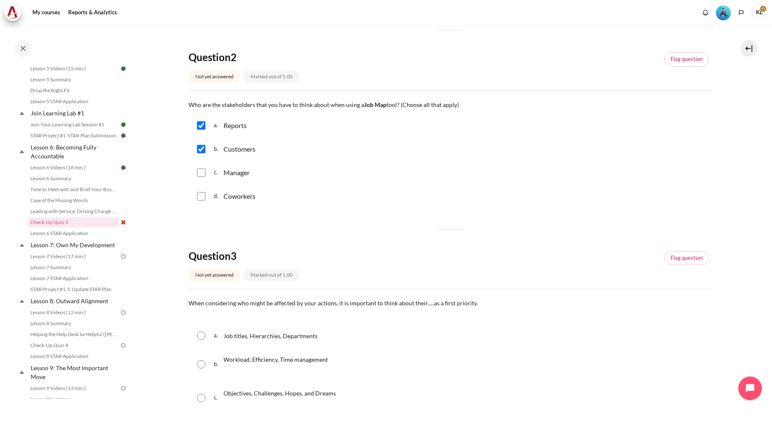
click at [201, 173] on input "Content" at bounding box center [201, 172] width 8 height 8
checkbox input "true"
click at [200, 196] on input "Content" at bounding box center [201, 196] width 8 height 8
checkbox input "true"
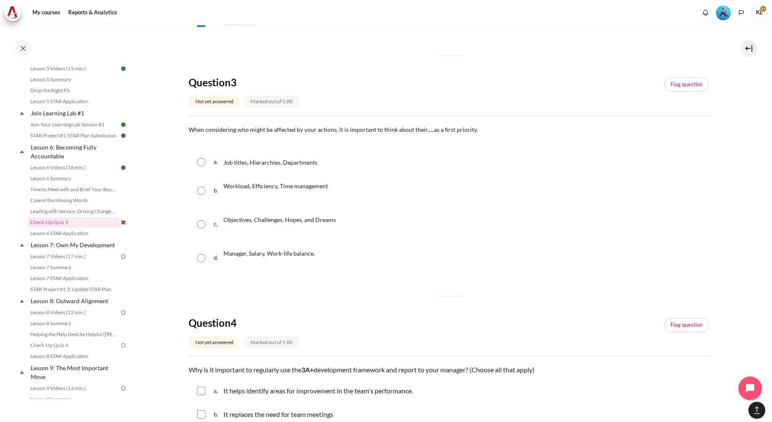
scroll to position [463, 0]
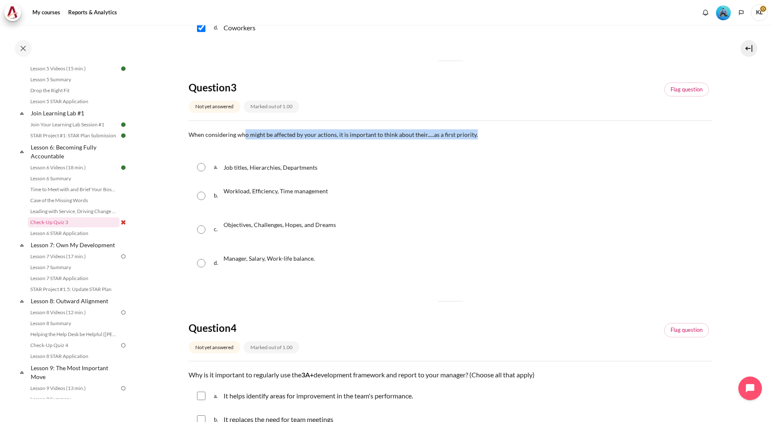
drag, startPoint x: 244, startPoint y: 135, endPoint x: 485, endPoint y: 136, distance: 240.5
click at [485, 136] on p "When considering who might be affected by your actions, it is important to thin…" at bounding box center [451, 134] width 524 height 10
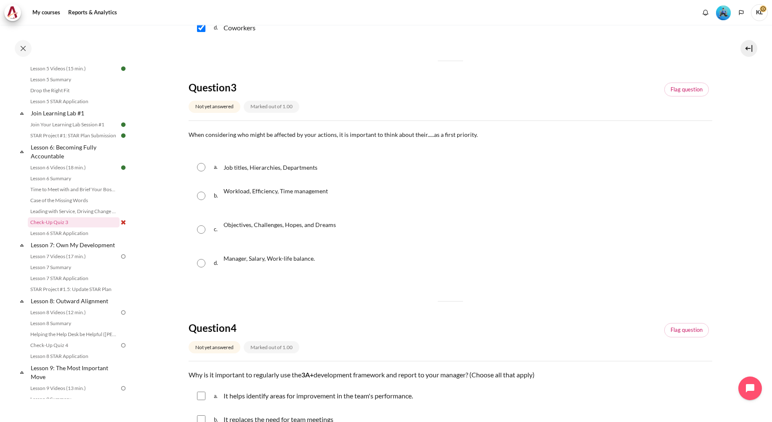
click at [283, 224] on span "Objectives, Challenges, Hopes, and Dreams" at bounding box center [280, 224] width 112 height 7
radio input "true"
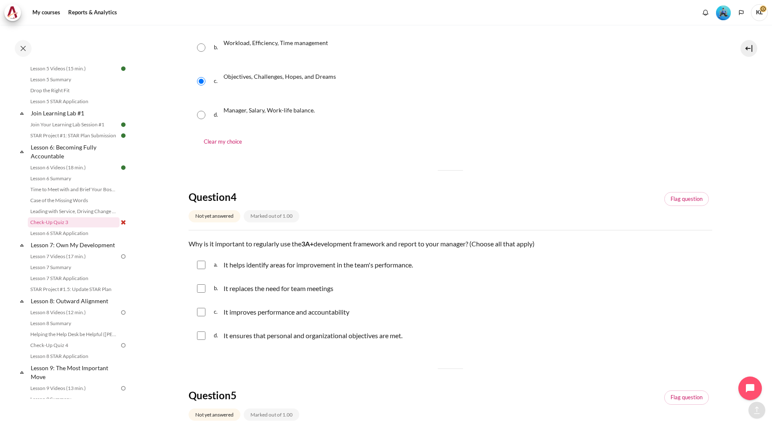
scroll to position [716, 0]
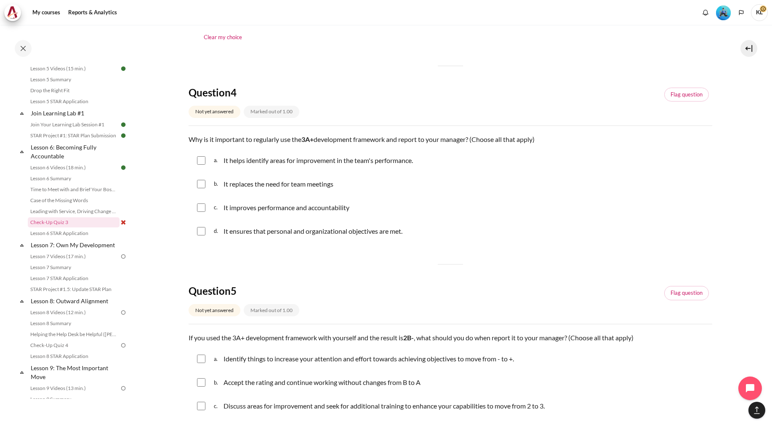
click at [199, 160] on input "Content" at bounding box center [201, 160] width 8 height 8
checkbox input "true"
click at [198, 208] on input "Content" at bounding box center [201, 207] width 8 height 8
checkbox input "true"
click at [206, 231] on div "d. It ensures that personal and organizational objectives are met." at bounding box center [451, 231] width 524 height 22
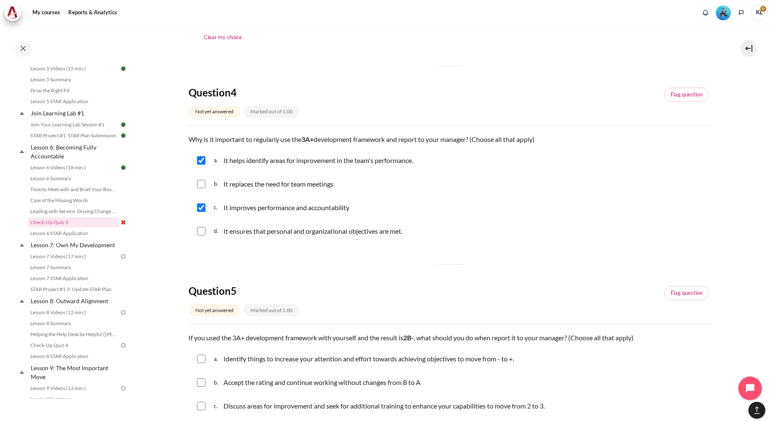
click at [204, 232] on input "Content" at bounding box center [201, 231] width 8 height 8
checkbox input "true"
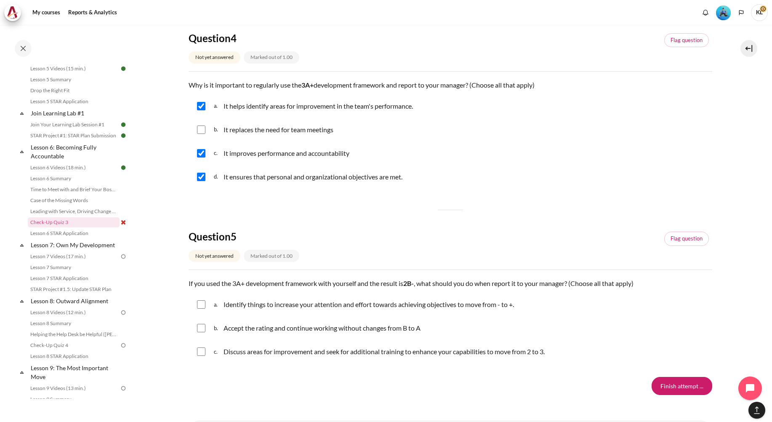
scroll to position [813, 0]
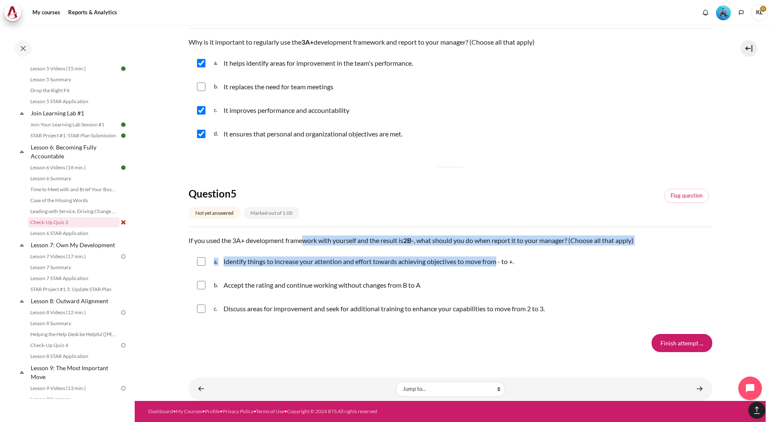
drag, startPoint x: 303, startPoint y: 240, endPoint x: 500, endPoint y: 259, distance: 197.7
click at [500, 259] on div "Question text If you used the 3A+ development framework with yourself and the r…" at bounding box center [451, 278] width 524 height 86
click at [199, 311] on input "Content" at bounding box center [201, 309] width 8 height 8
checkbox input "true"
click at [200, 262] on input "Content" at bounding box center [201, 261] width 8 height 8
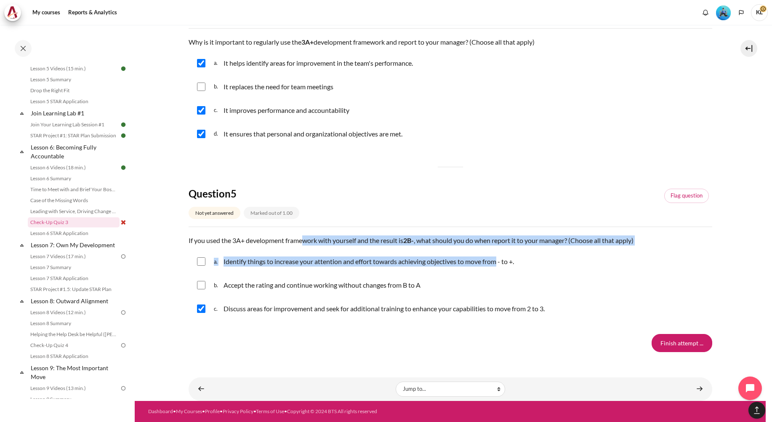
checkbox input "true"
click at [698, 347] on input "Finish attempt ..." at bounding box center [682, 343] width 61 height 18
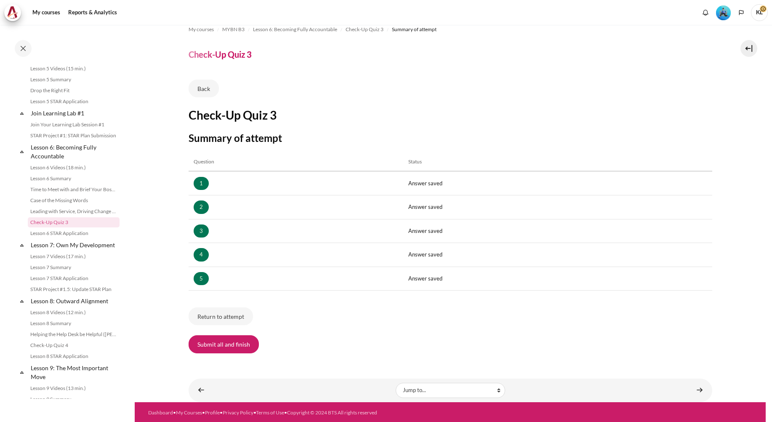
scroll to position [12, 0]
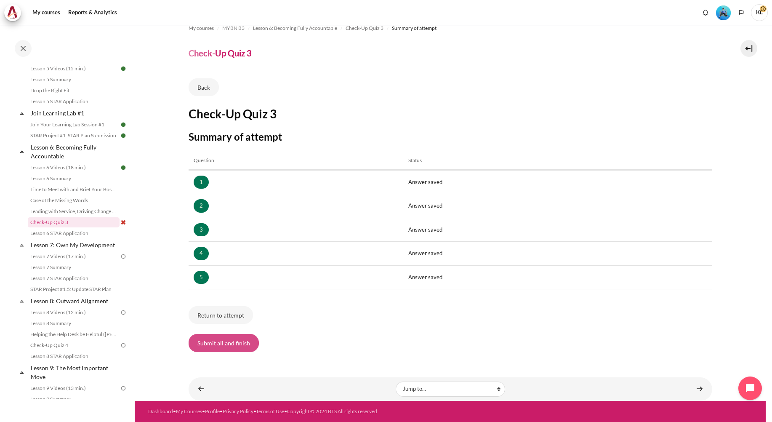
click at [237, 345] on button "Submit all and finish" at bounding box center [224, 343] width 70 height 18
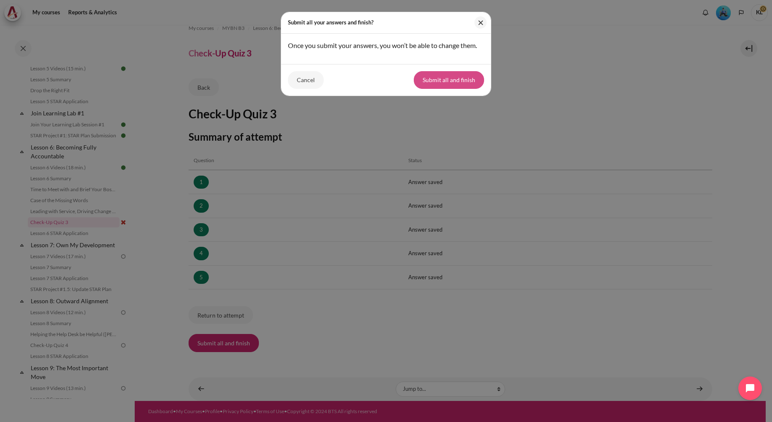
click at [460, 82] on button "Submit all and finish" at bounding box center [449, 80] width 70 height 18
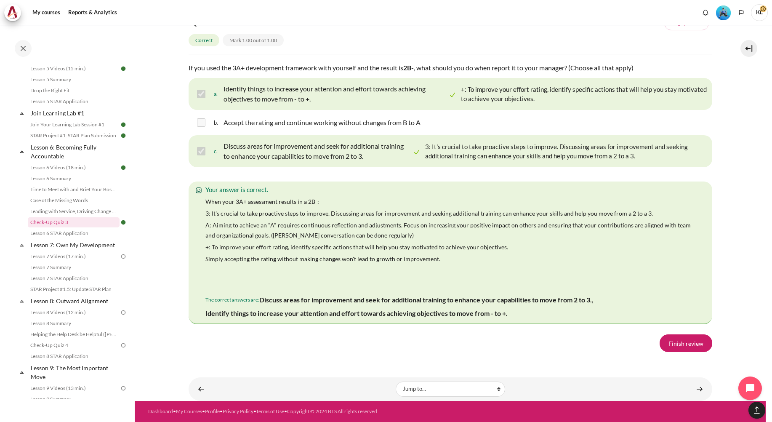
scroll to position [1537, 0]
click at [692, 339] on link "Finish review" at bounding box center [686, 343] width 53 height 18
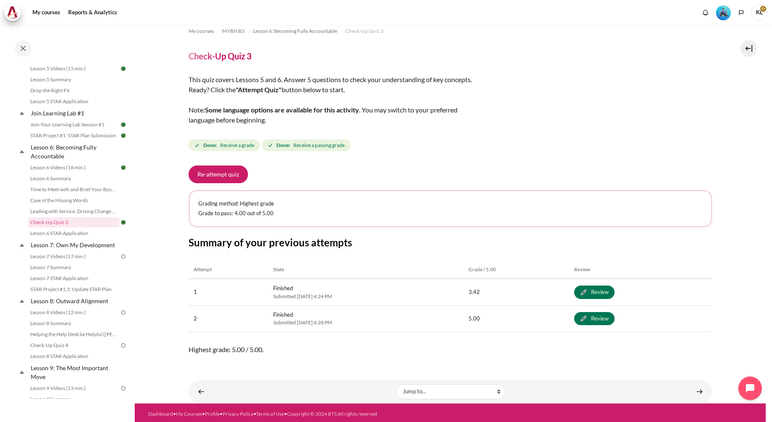
scroll to position [11, 0]
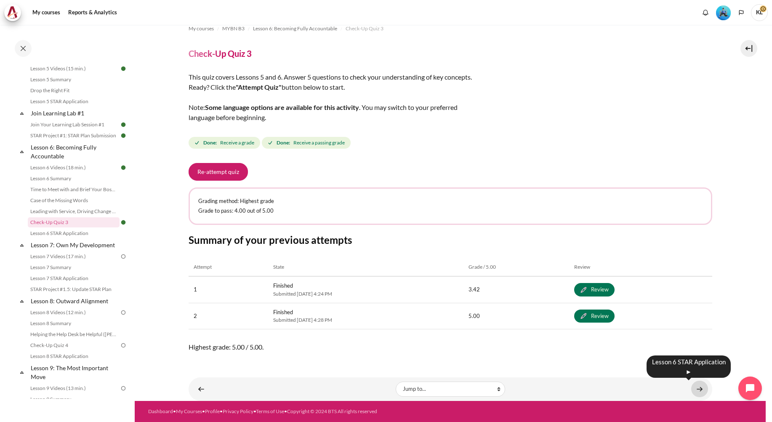
click at [696, 388] on link "Content" at bounding box center [700, 389] width 17 height 16
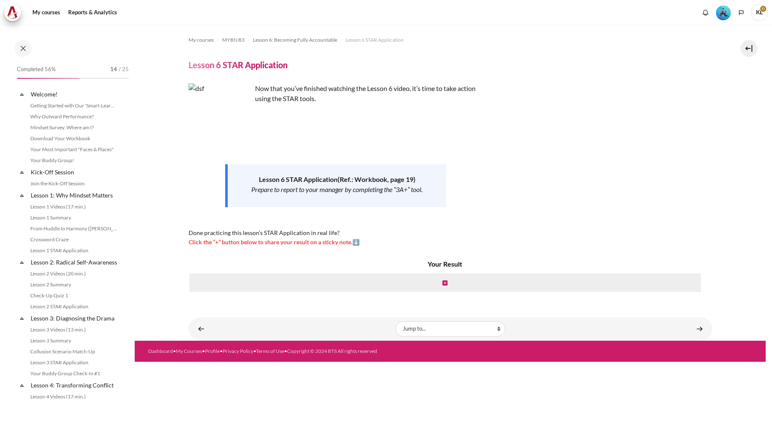
scroll to position [415, 0]
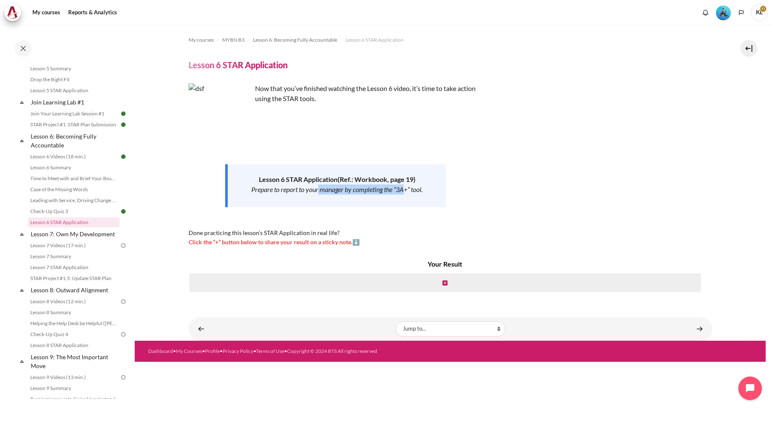
drag, startPoint x: 317, startPoint y: 190, endPoint x: 406, endPoint y: 188, distance: 89.3
click at [406, 188] on div "Prepare to report to your manager by completing the “3A+” tool." at bounding box center [337, 189] width 188 height 10
drag, startPoint x: 406, startPoint y: 188, endPoint x: 344, endPoint y: 189, distance: 61.9
click at [344, 189] on div "Prepare to report to your manager by completing the “3A+” tool." at bounding box center [337, 189] width 188 height 10
drag, startPoint x: 279, startPoint y: 186, endPoint x: 430, endPoint y: 189, distance: 150.8
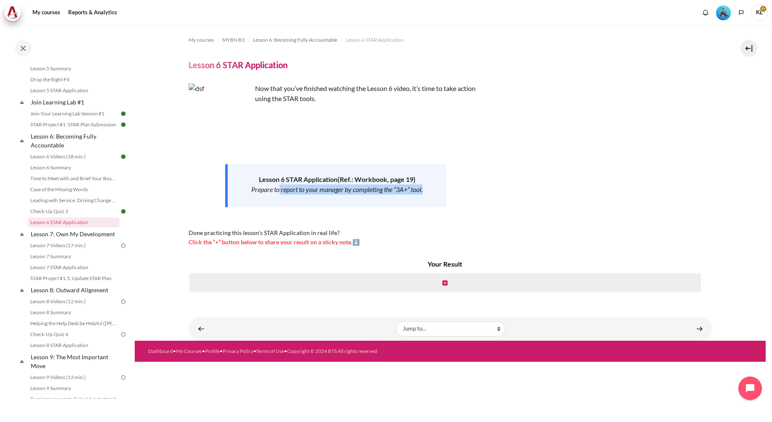
click at [430, 189] on div "Prepare to report to your manager by completing the “3A+” tool." at bounding box center [337, 189] width 188 height 10
click at [342, 189] on div "Prepare to report to your manager by completing the “3A+” tool." at bounding box center [337, 189] width 188 height 10
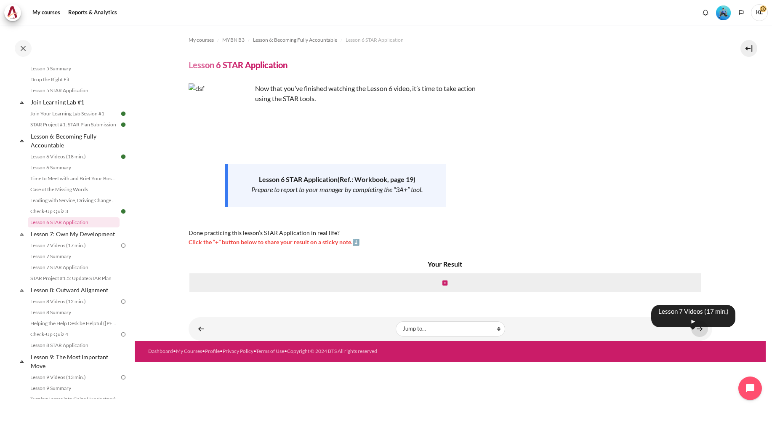
click at [702, 329] on link "Content" at bounding box center [700, 329] width 17 height 16
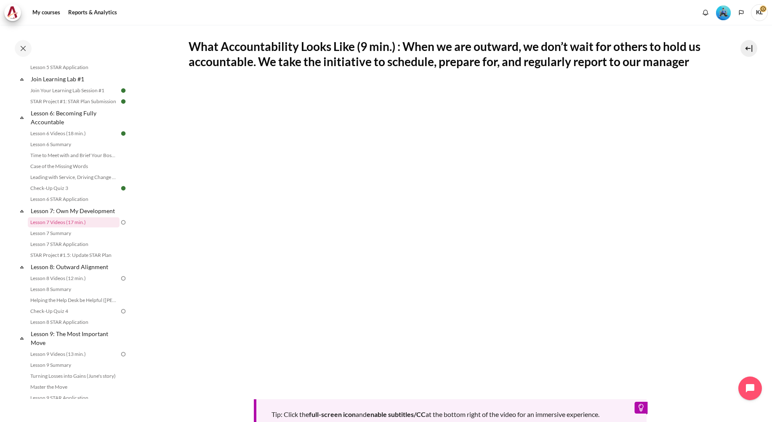
scroll to position [211, 0]
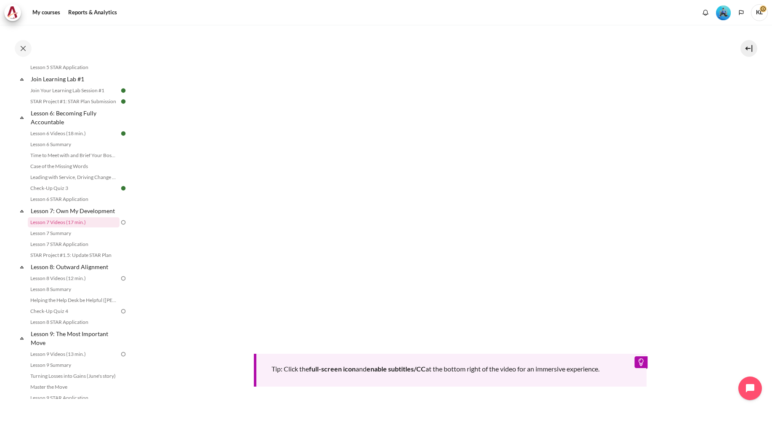
click at [216, 362] on div "Tip: Click the full-screen icon and enable subtitles/CC at the bottom right of …" at bounding box center [451, 213] width 524 height 348
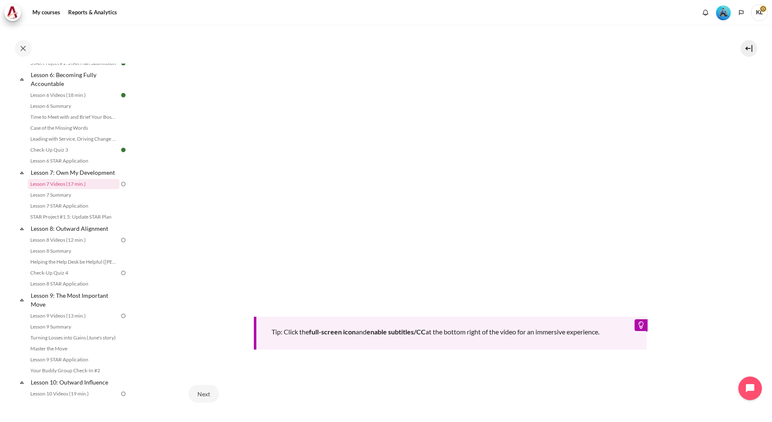
scroll to position [305, 0]
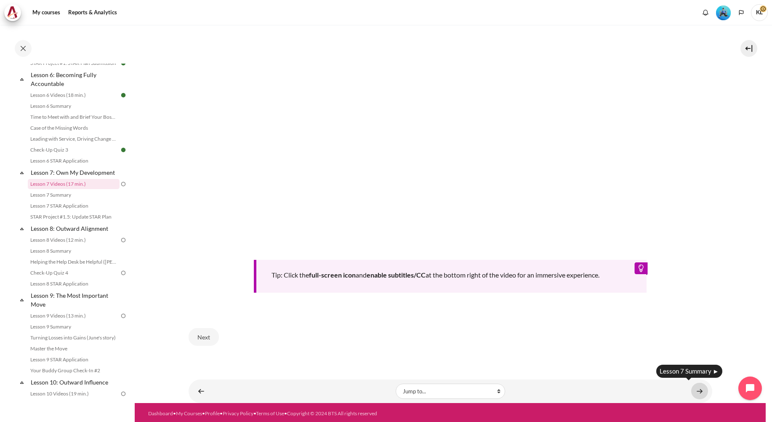
click at [692, 389] on link "Content" at bounding box center [700, 391] width 17 height 16
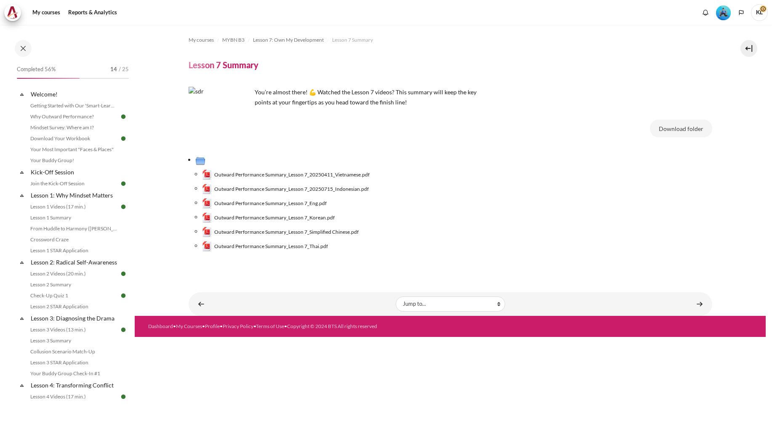
scroll to position [449, 0]
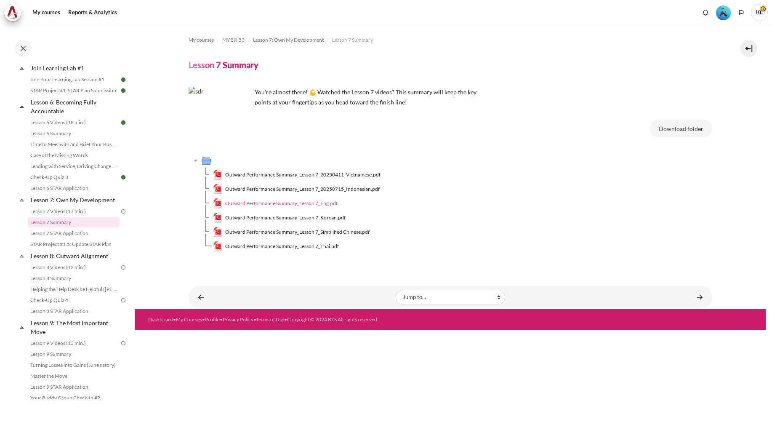
click at [326, 202] on span "Outward Performance Summary_Lesson 7_Eng.pdf" at bounding box center [281, 204] width 112 height 8
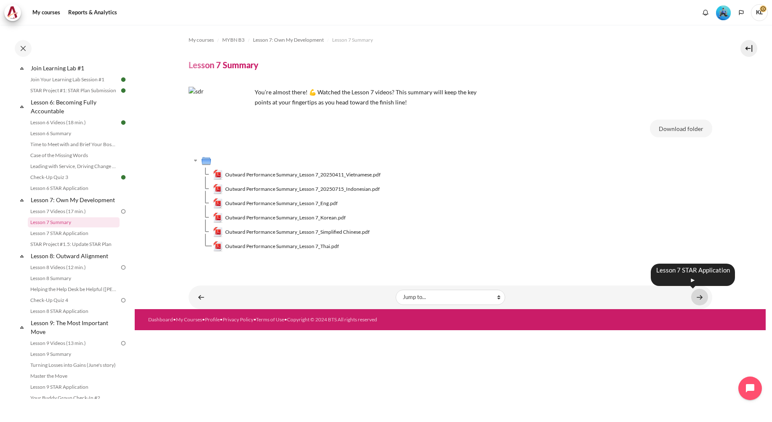
click at [704, 301] on link "Content" at bounding box center [700, 297] width 17 height 16
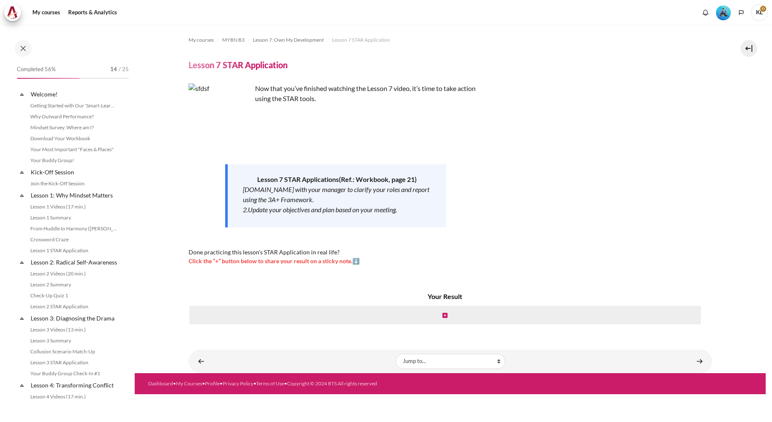
scroll to position [460, 0]
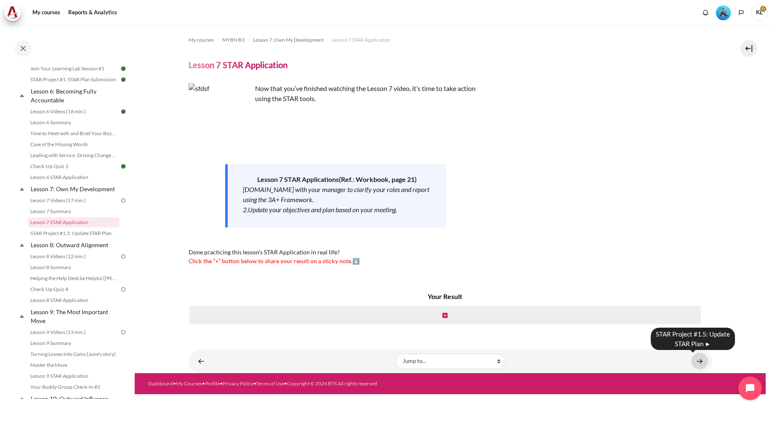
click at [701, 363] on link "Content" at bounding box center [700, 361] width 17 height 16
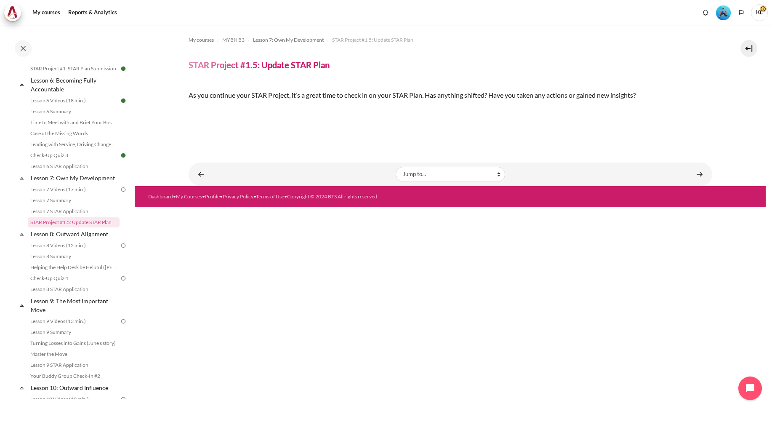
scroll to position [67, 0]
click at [692, 182] on link "Content" at bounding box center [700, 174] width 17 height 16
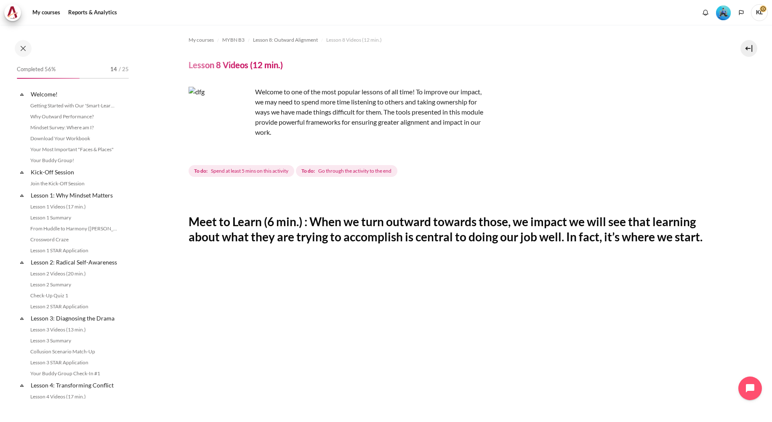
scroll to position [494, 0]
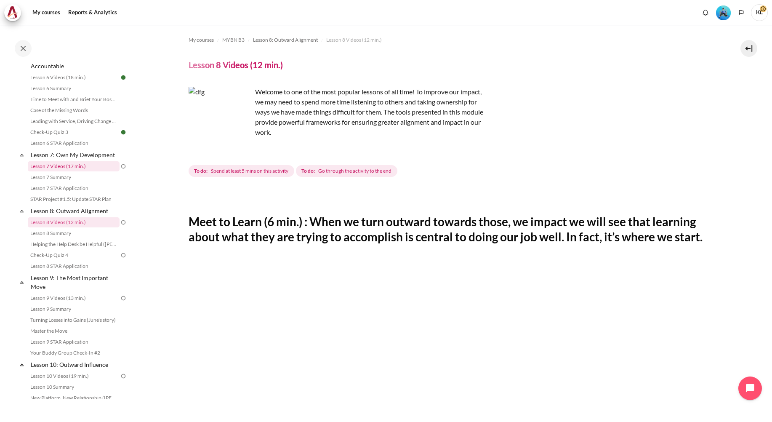
click at [79, 171] on link "Lesson 7 Videos (17 min.)" at bounding box center [74, 166] width 92 height 10
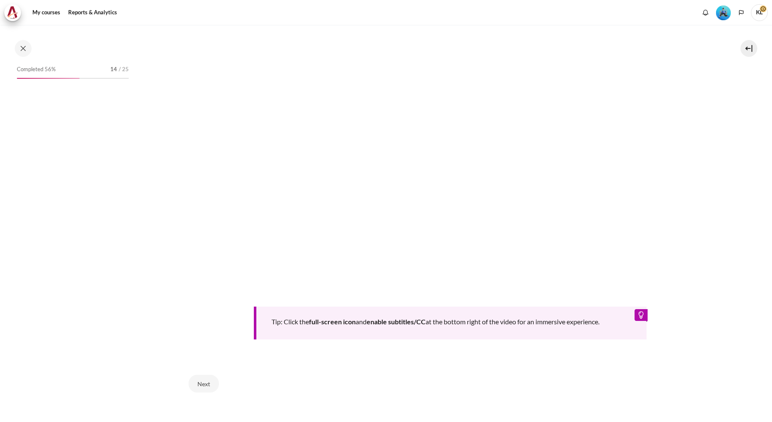
scroll to position [438, 0]
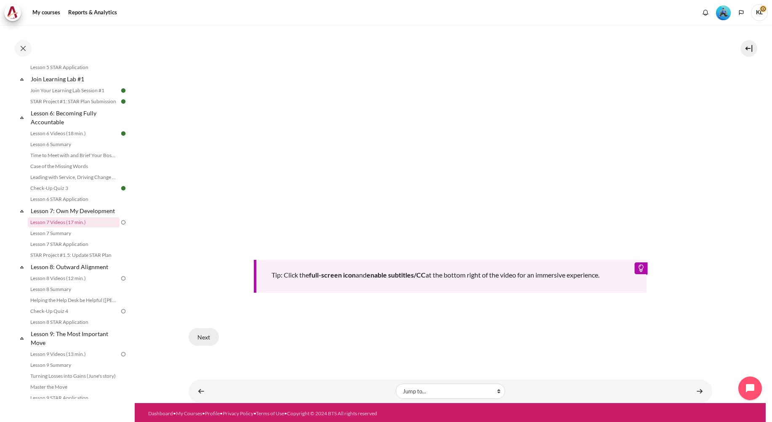
click at [210, 331] on button "Next" at bounding box center [204, 337] width 30 height 18
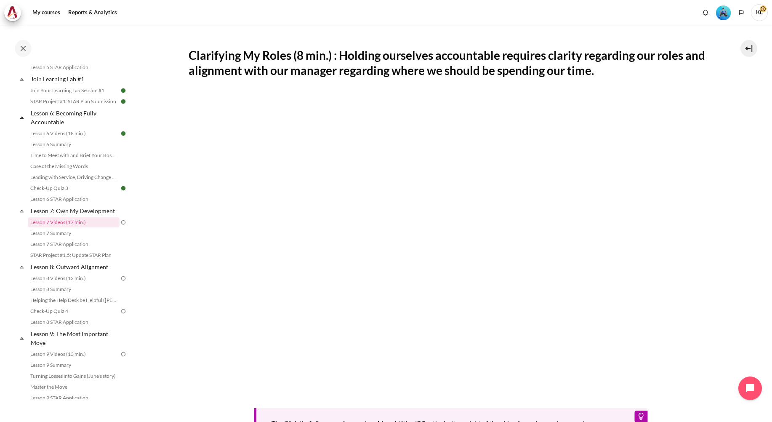
scroll to position [168, 0]
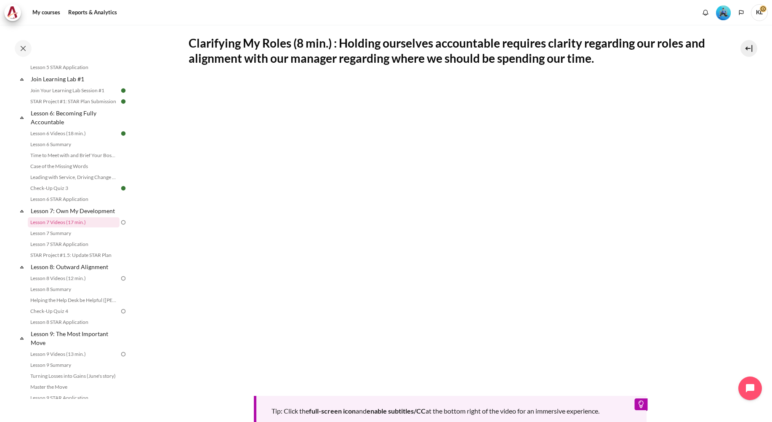
click at [672, 54] on h2 "Clarifying My Roles (8 min.) : Holding ourselves accountable requires clarity r…" at bounding box center [451, 50] width 524 height 31
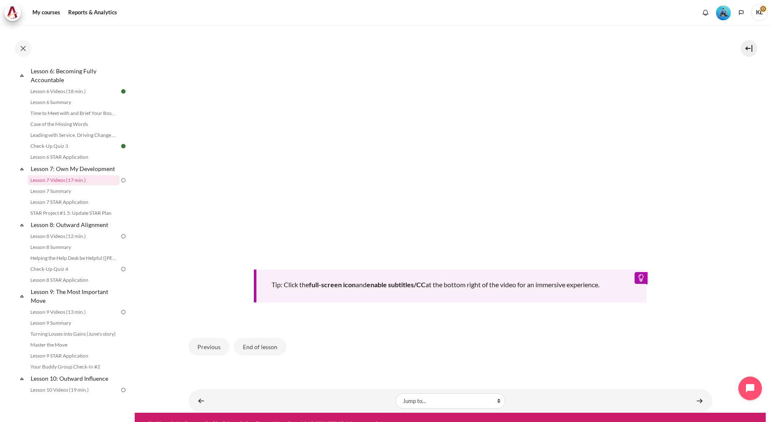
scroll to position [305, 0]
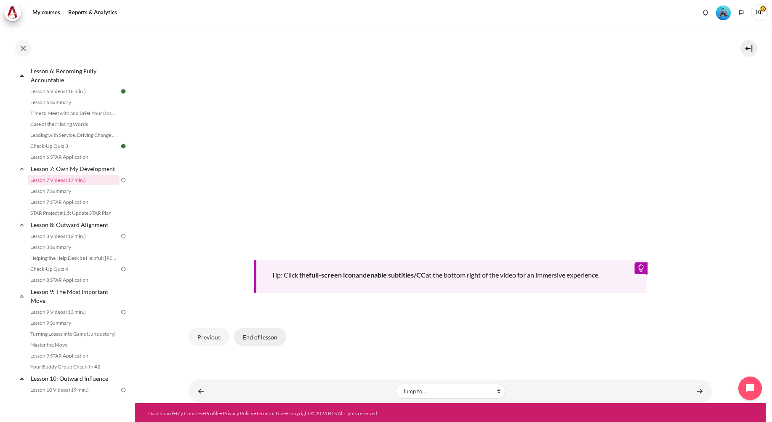
click at [266, 337] on button "End of lesson" at bounding box center [260, 337] width 52 height 18
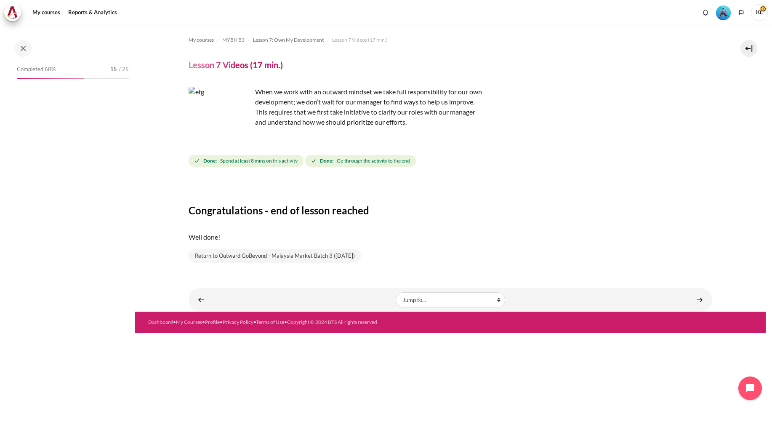
scroll to position [438, 0]
